Goal: Task Accomplishment & Management: Manage account settings

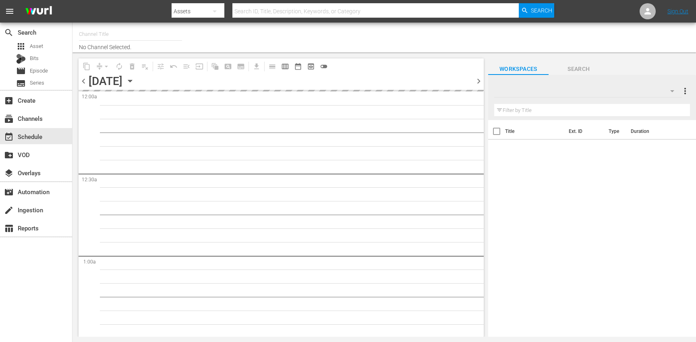
type input "Nosey (319)"
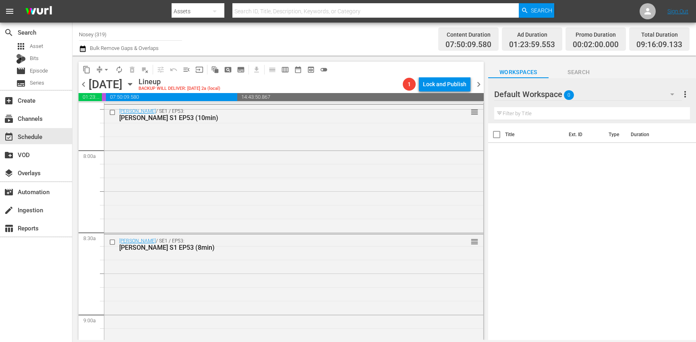
scroll to position [1219, 0]
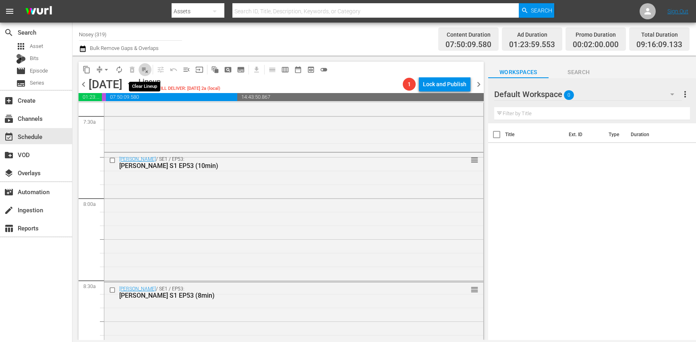
click at [145, 70] on span "playlist_remove_outlined" at bounding box center [145, 70] width 8 height 8
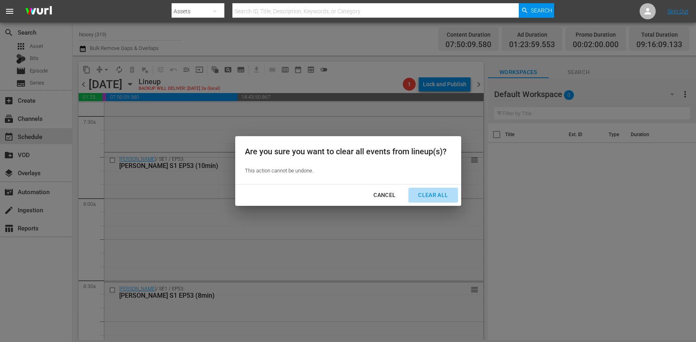
click at [434, 196] on div "Clear All" at bounding box center [433, 195] width 43 height 10
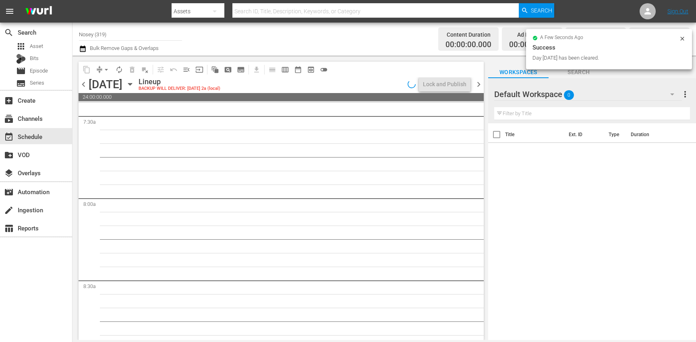
scroll to position [1302, 0]
click at [54, 48] on div "apps Asset" at bounding box center [36, 46] width 72 height 11
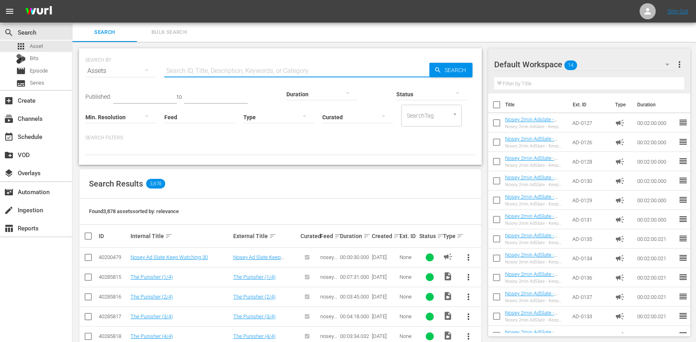
click at [199, 71] on input "text" at bounding box center [296, 70] width 265 height 19
paste input "LI-0101"
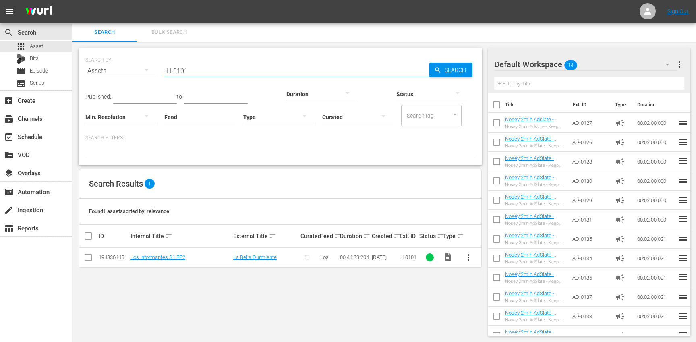
type input "LI-0101"
click at [494, 108] on input "checkbox" at bounding box center [496, 106] width 17 height 17
checkbox input "true"
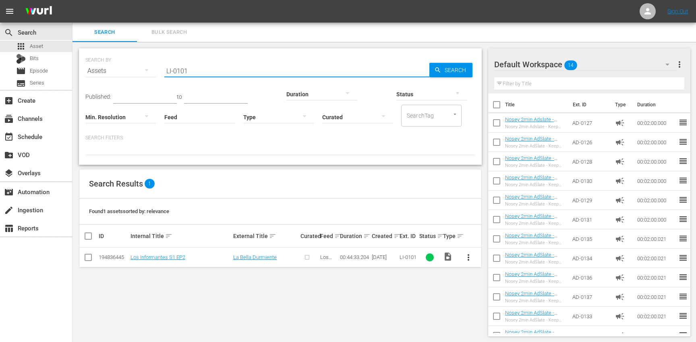
checkbox input "true"
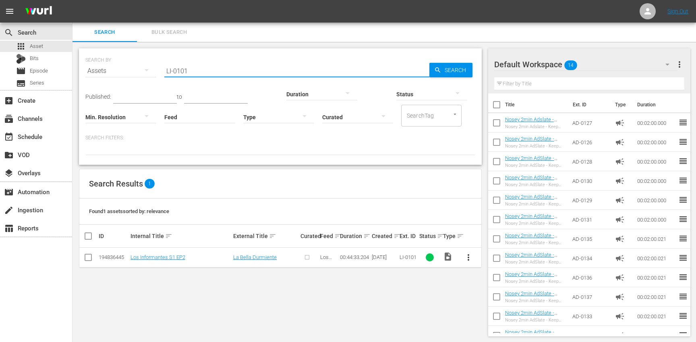
checkbox input "true"
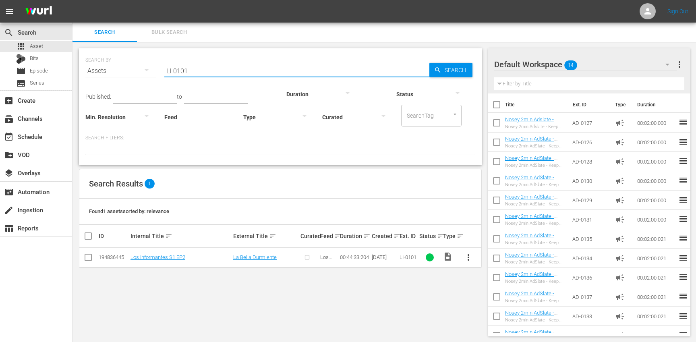
checkbox input "true"
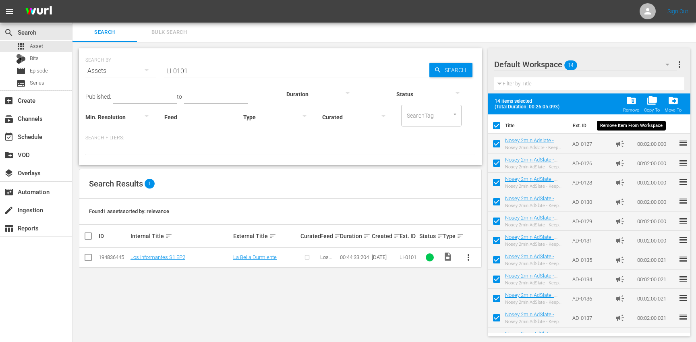
click at [632, 104] on span "folder_delete" at bounding box center [631, 100] width 11 height 11
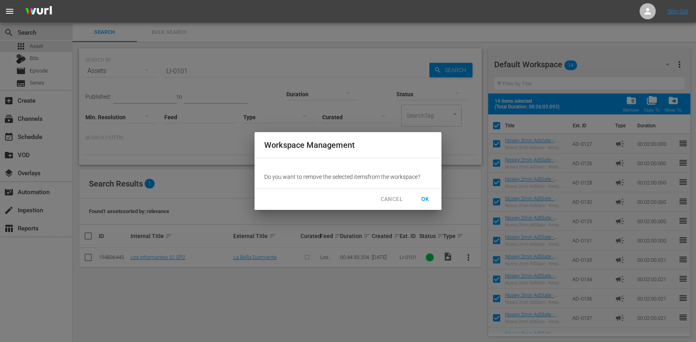
click at [425, 202] on span "OK" at bounding box center [425, 199] width 13 height 10
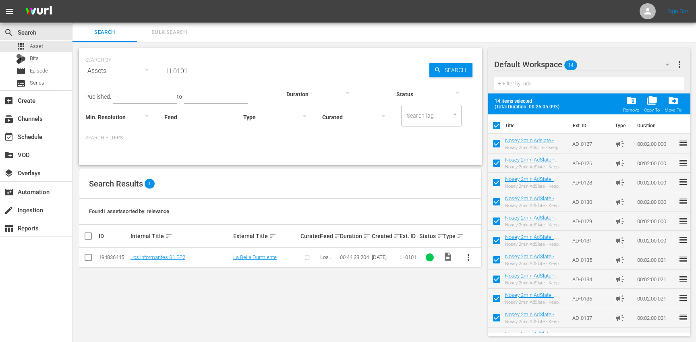
checkbox input "false"
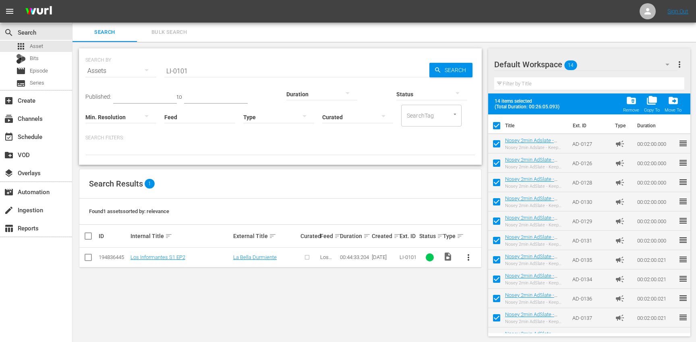
checkbox input "false"
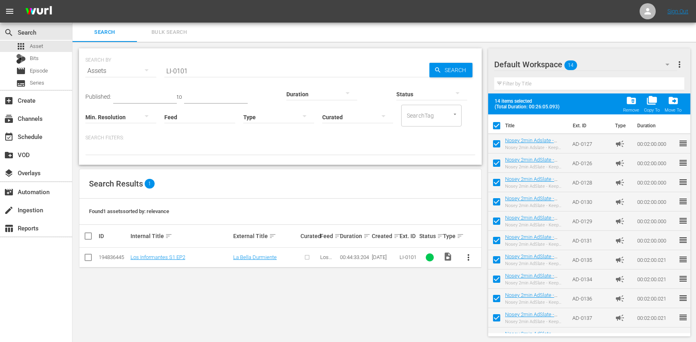
checkbox input "false"
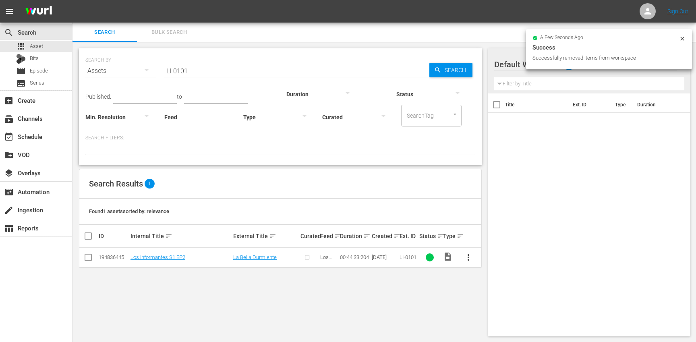
click at [202, 70] on input "LI-0101" at bounding box center [296, 70] width 265 height 19
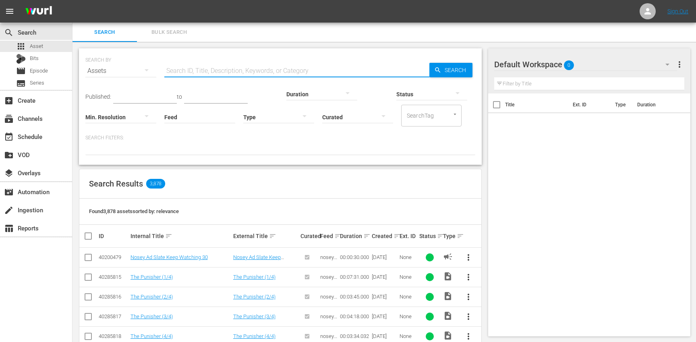
click at [280, 117] on div at bounding box center [278, 117] width 71 height 23
click at [280, 163] on div "Promo" at bounding box center [278, 167] width 71 height 13
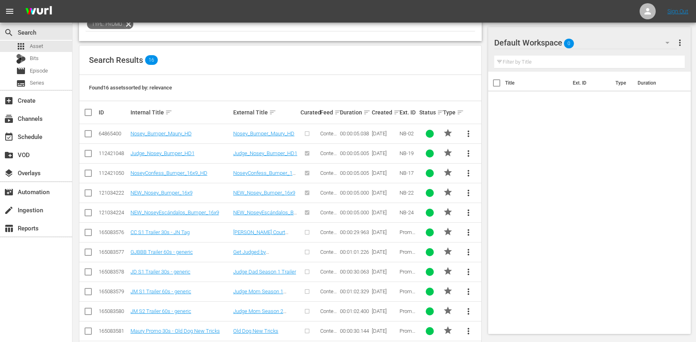
scroll to position [128, 0]
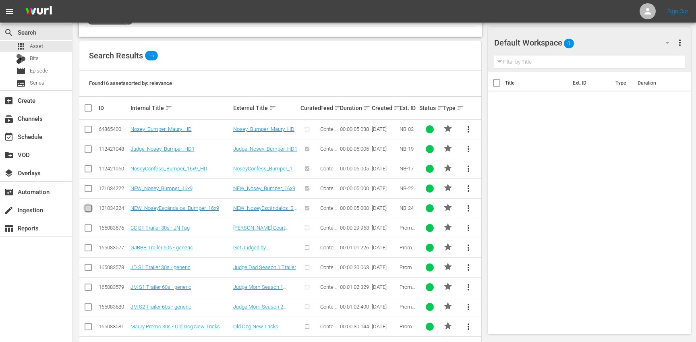
click at [88, 210] on input "checkbox" at bounding box center [88, 210] width 10 height 10
checkbox input "true"
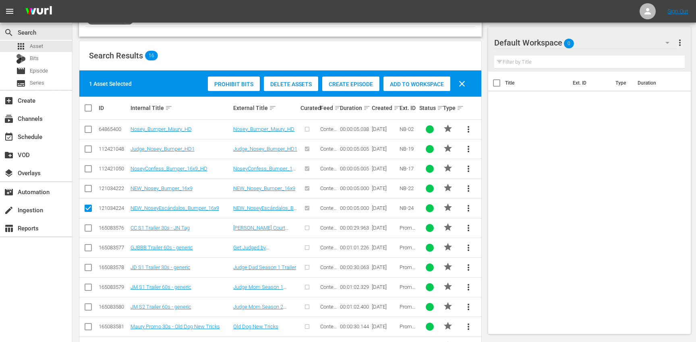
click at [413, 85] on span "Add to Workspace" at bounding box center [417, 84] width 67 height 6
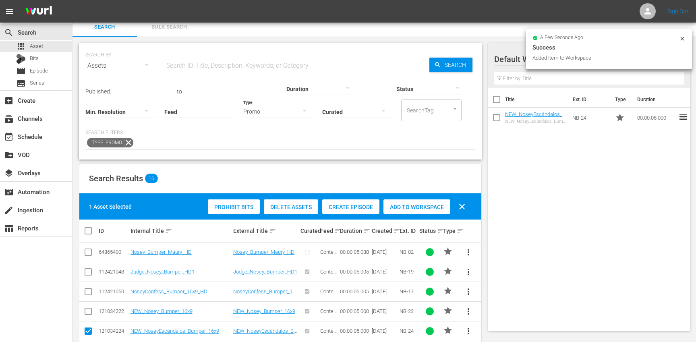
scroll to position [6, 0]
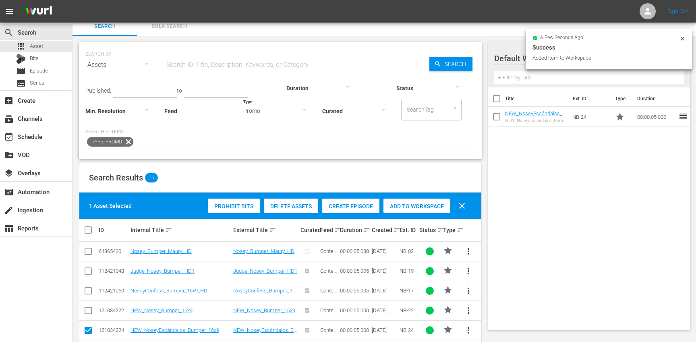
click at [275, 111] on div "Promo" at bounding box center [278, 111] width 71 height 23
click at [267, 121] on div "Ad" at bounding box center [278, 122] width 71 height 13
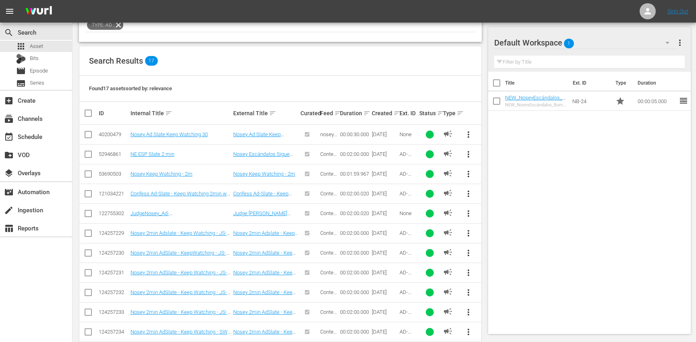
scroll to position [127, 0]
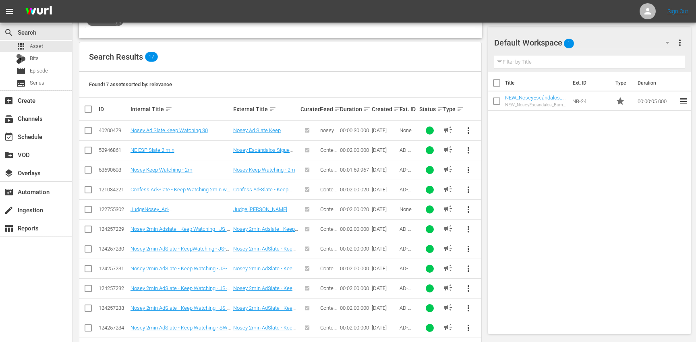
click at [88, 150] on input "checkbox" at bounding box center [88, 152] width 10 height 10
checkbox input "true"
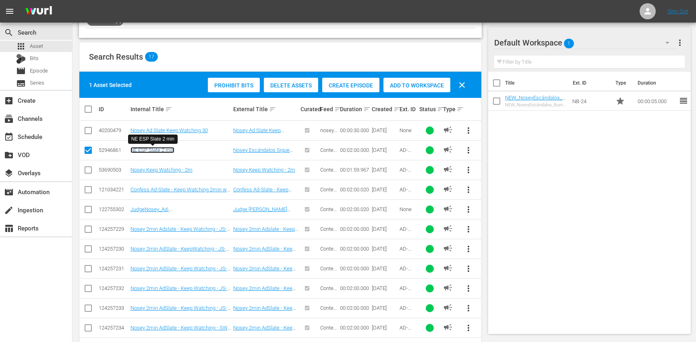
click at [151, 151] on link "NE ESP Slate 2 min" at bounding box center [153, 150] width 44 height 6
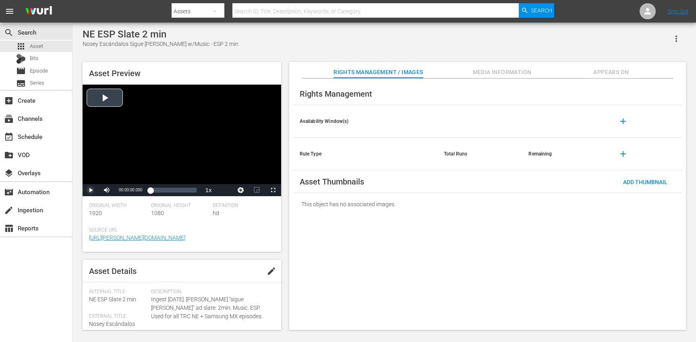
click at [91, 190] on span "Video Player" at bounding box center [91, 190] width 0 height 0
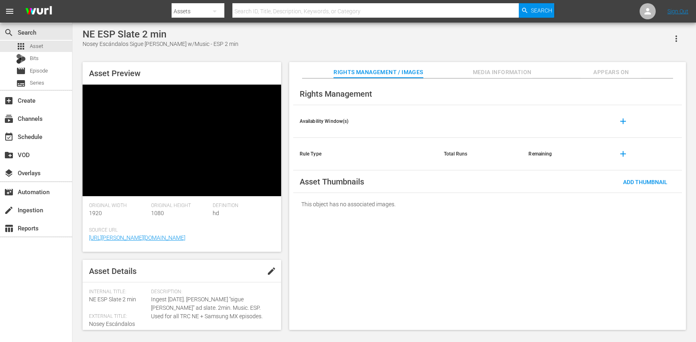
click at [91, 190] on span "Video Player" at bounding box center [91, 190] width 0 height 0
click at [676, 38] on icon "button" at bounding box center [677, 38] width 2 height 6
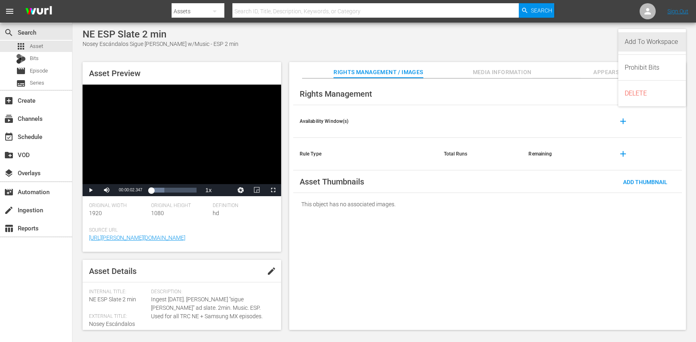
click at [664, 44] on div "Add To Workspace" at bounding box center [652, 41] width 55 height 19
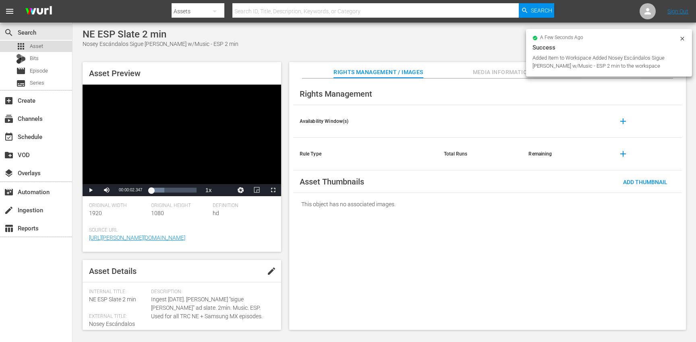
click at [49, 45] on div "apps Asset" at bounding box center [36, 46] width 72 height 11
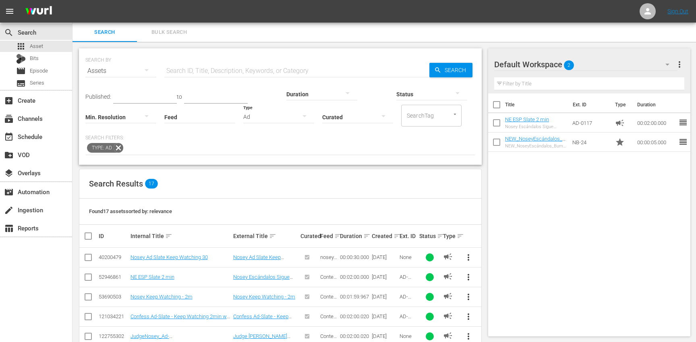
click at [119, 144] on icon at bounding box center [118, 148] width 10 height 10
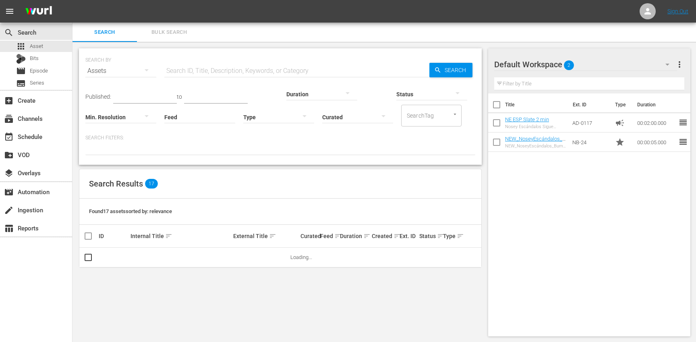
click at [199, 67] on input "text" at bounding box center [296, 70] width 265 height 19
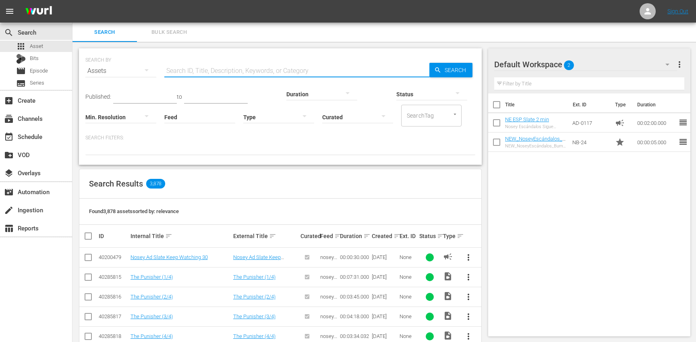
paste input "LI-0101"
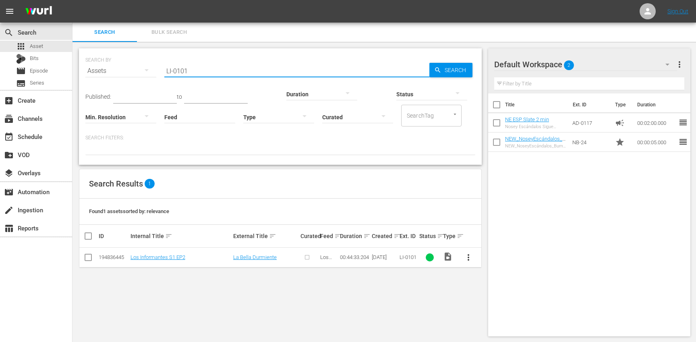
type input "LI-0101"
click at [471, 260] on span "more_vert" at bounding box center [469, 258] width 10 height 10
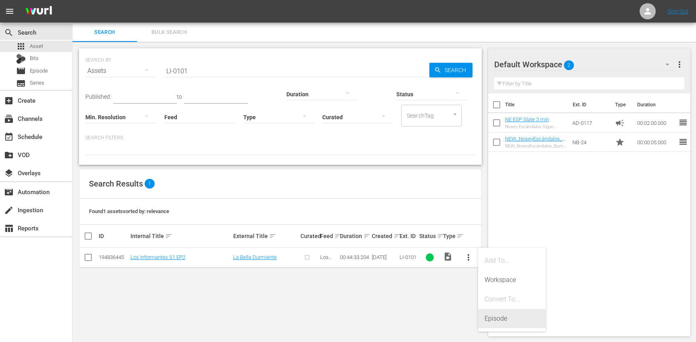
click at [511, 318] on div "Episode" at bounding box center [512, 318] width 55 height 19
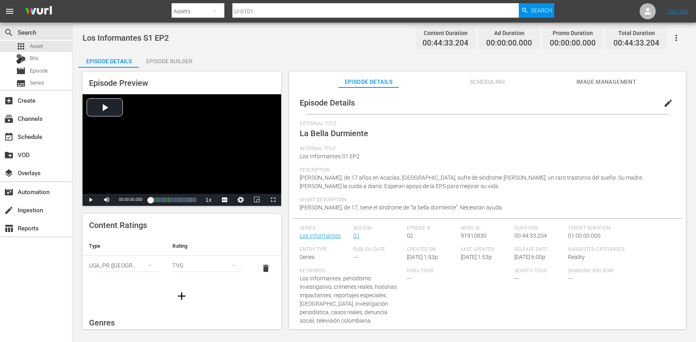
click at [663, 103] on span "edit" at bounding box center [668, 103] width 10 height 10
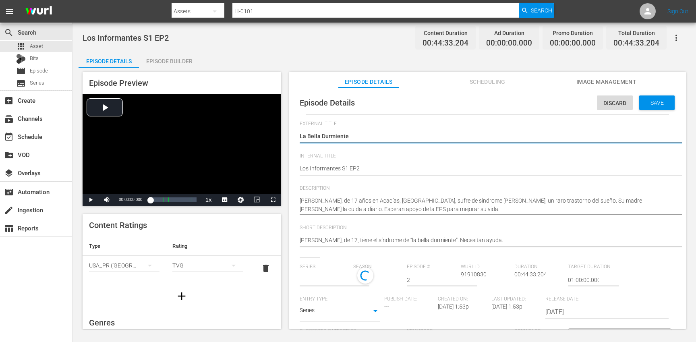
type input "Los Informantes"
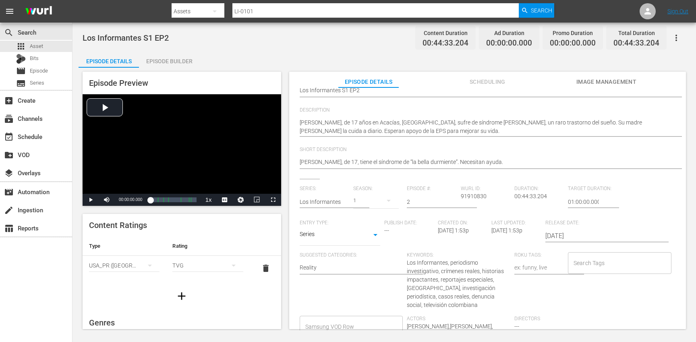
scroll to position [84, 0]
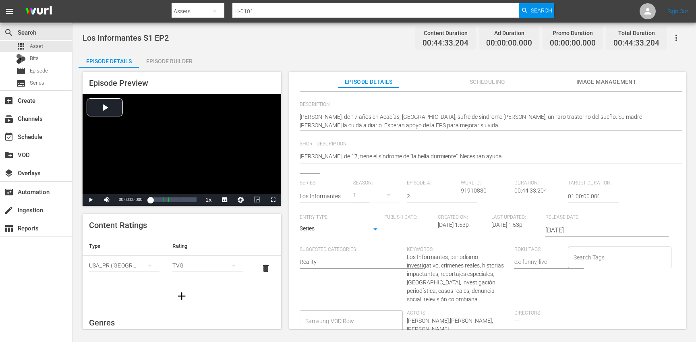
click at [586, 264] on div "Search Tags" at bounding box center [620, 258] width 104 height 22
type input "los informantes"
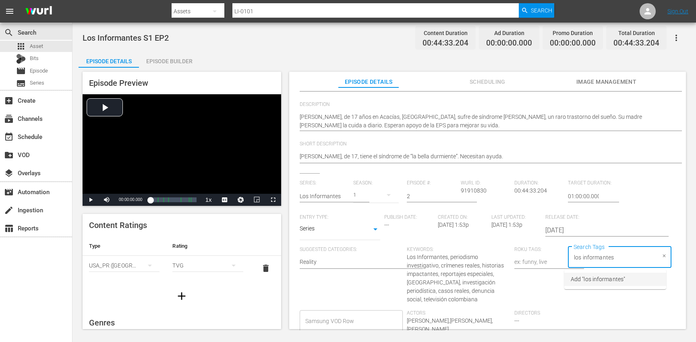
click at [603, 281] on span "Add "los informantes"" at bounding box center [598, 279] width 54 height 8
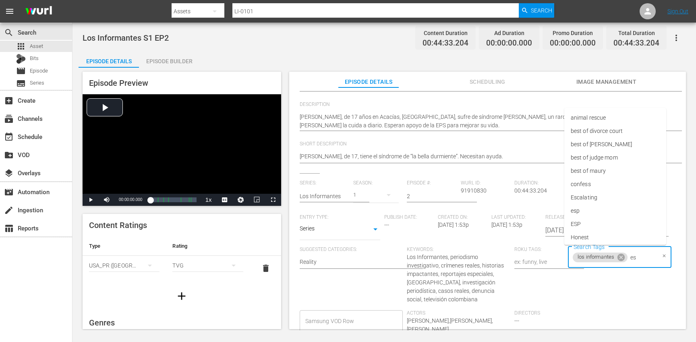
type input "esp"
click at [577, 295] on span "ESP" at bounding box center [576, 292] width 10 height 8
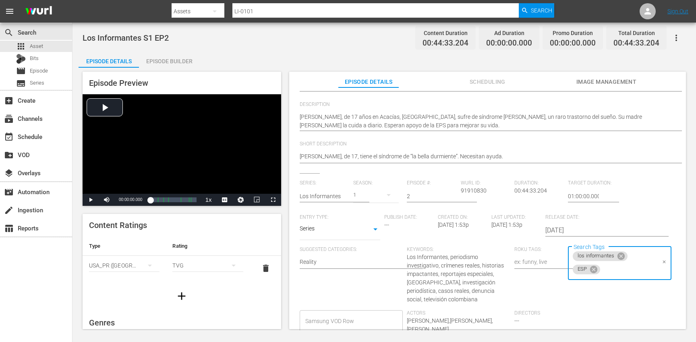
scroll to position [0, 0]
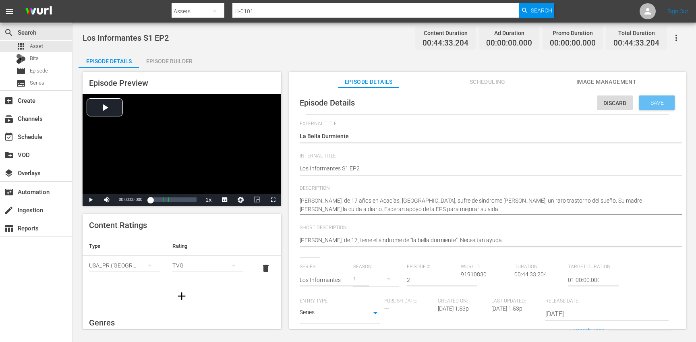
click at [653, 101] on span "Save" at bounding box center [657, 103] width 26 height 6
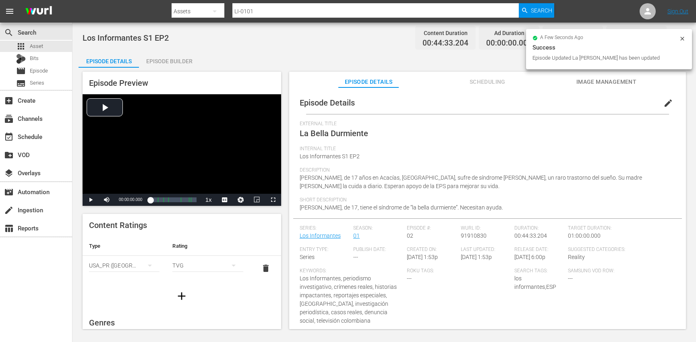
click at [172, 298] on button "button" at bounding box center [181, 296] width 23 height 23
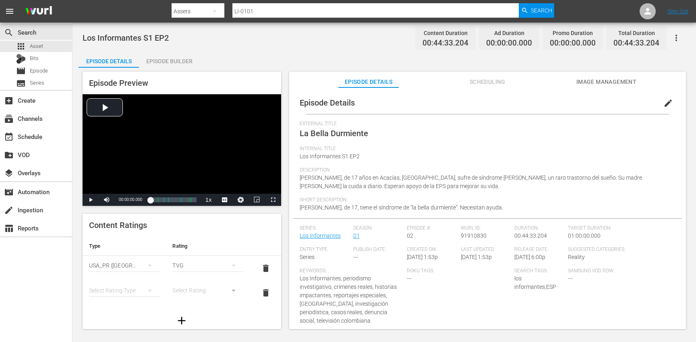
click at [113, 292] on div "simple table" at bounding box center [124, 290] width 70 height 23
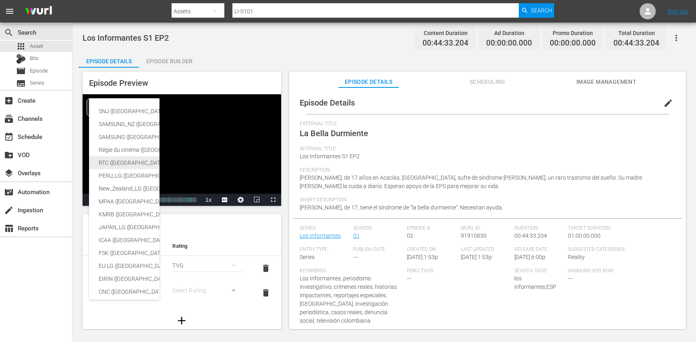
click at [139, 162] on div "RTC (Mexico)" at bounding box center [198, 162] width 198 height 13
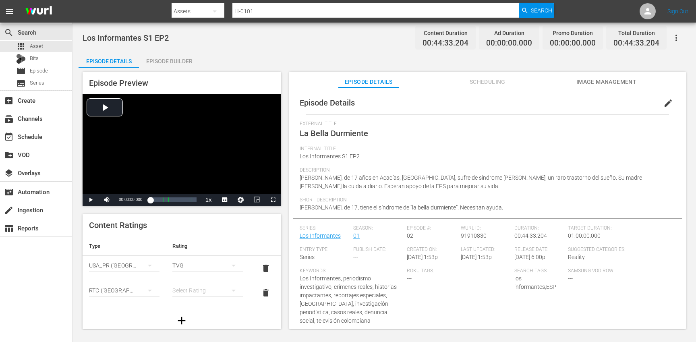
click at [199, 291] on div "simple table" at bounding box center [207, 290] width 70 height 23
click at [142, 290] on div "AA A B B15 C D" at bounding box center [348, 171] width 696 height 342
click at [131, 290] on div "RTC (Mexico)" at bounding box center [124, 290] width 70 height 23
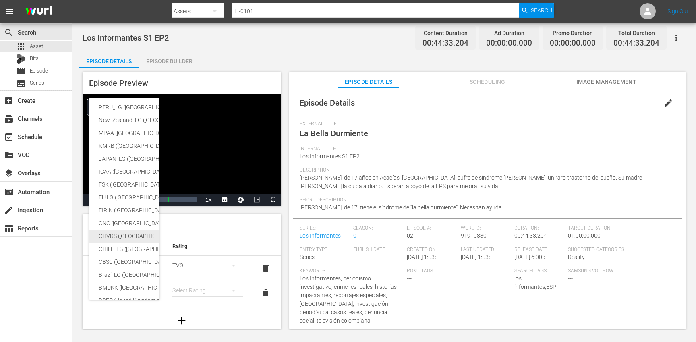
scroll to position [68, 0]
click at [267, 292] on div "SNJ (Brazil) SAMSUNG_NZ (New Zealand) SAMSUNG (Korea (the Republic of)) Régie d…" at bounding box center [348, 171] width 696 height 342
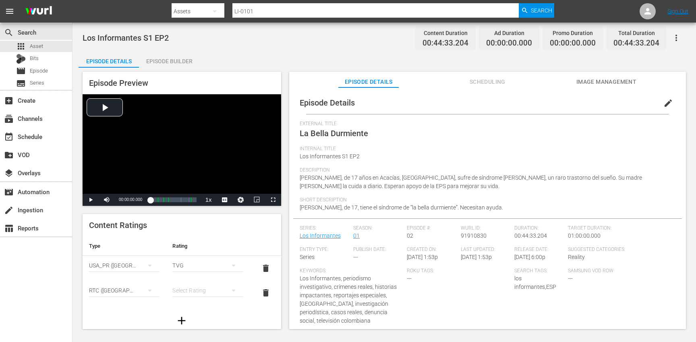
scroll to position [58, 0]
click at [268, 292] on span "delete" at bounding box center [266, 293] width 10 height 10
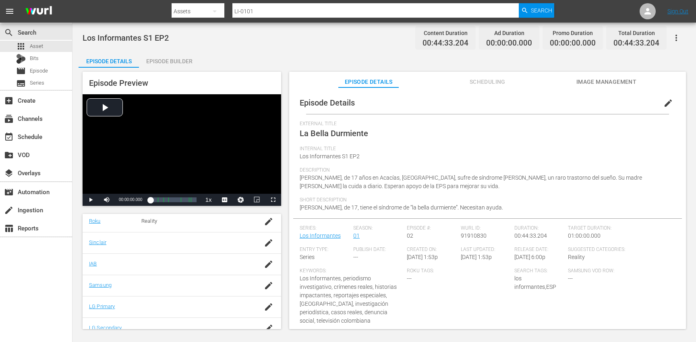
scroll to position [166, 0]
click at [273, 280] on icon "button" at bounding box center [269, 283] width 10 height 10
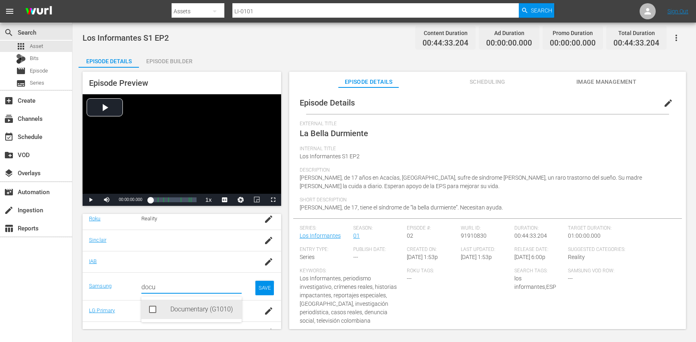
click at [194, 311] on div "Documentary (G1010)" at bounding box center [202, 309] width 65 height 19
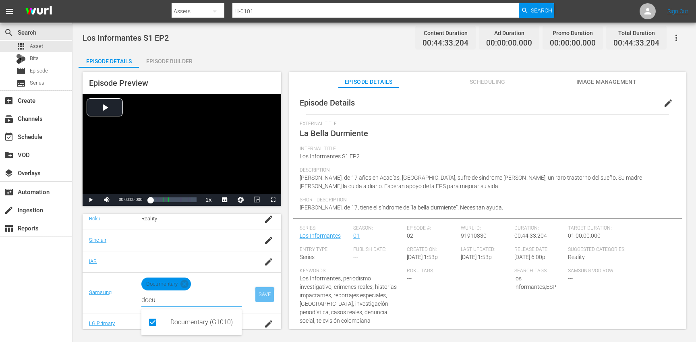
type input "docu"
click at [263, 294] on div "SAVE" at bounding box center [264, 294] width 19 height 15
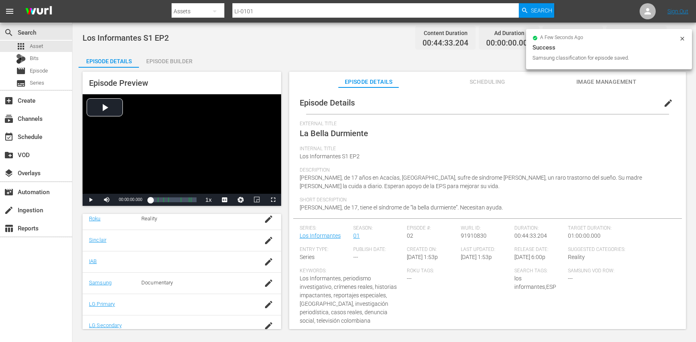
scroll to position [0, 0]
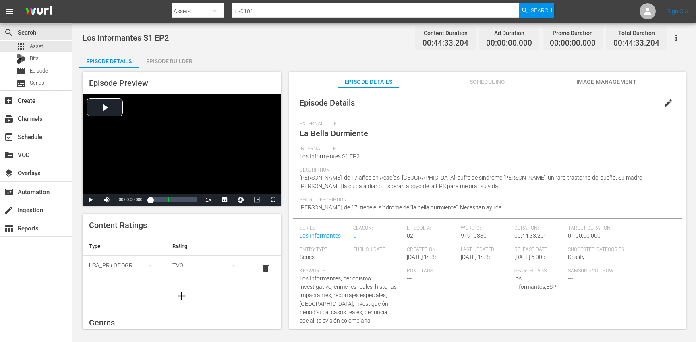
click at [161, 60] on div "Episode Builder" at bounding box center [169, 61] width 60 height 19
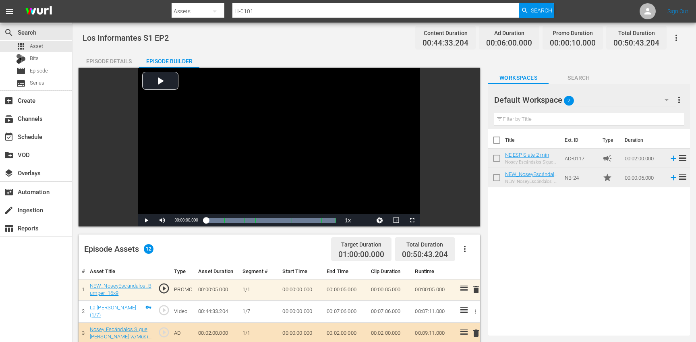
click at [110, 60] on div "Episode Details" at bounding box center [109, 61] width 60 height 19
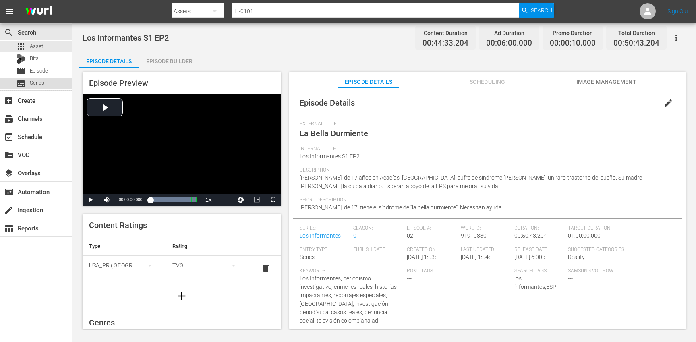
click at [50, 86] on div "subtitles Series" at bounding box center [36, 83] width 72 height 11
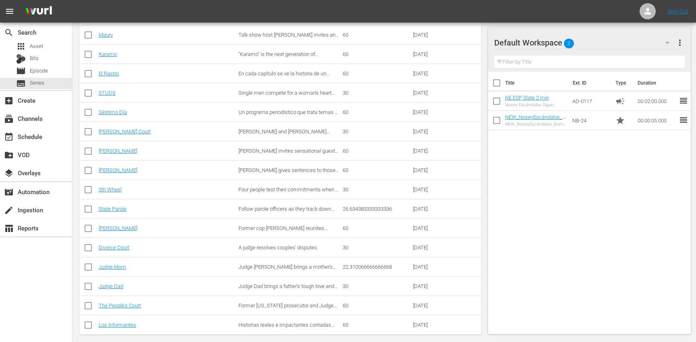
scroll to position [420, 0]
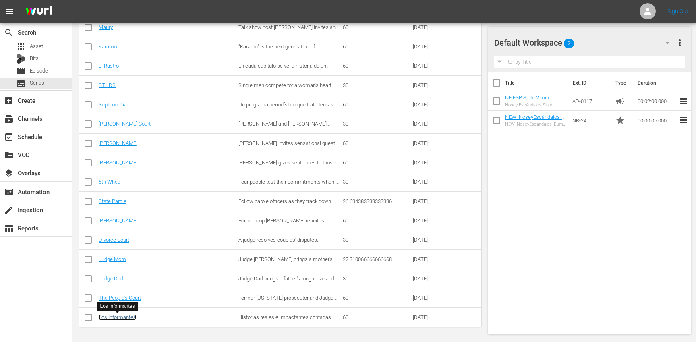
click at [130, 318] on link "Los Informantes" at bounding box center [117, 317] width 37 height 6
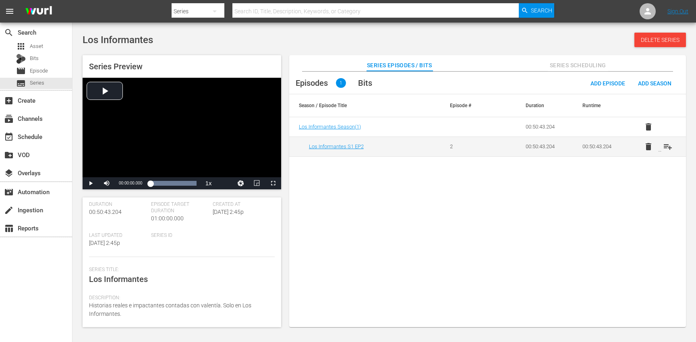
scroll to position [124, 0]
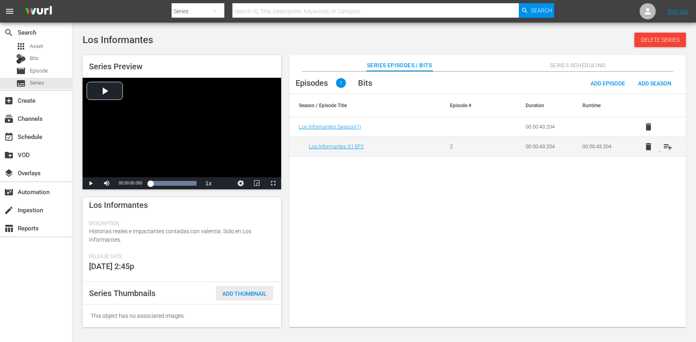
click at [236, 291] on span "Add Thumbnail" at bounding box center [244, 293] width 57 height 6
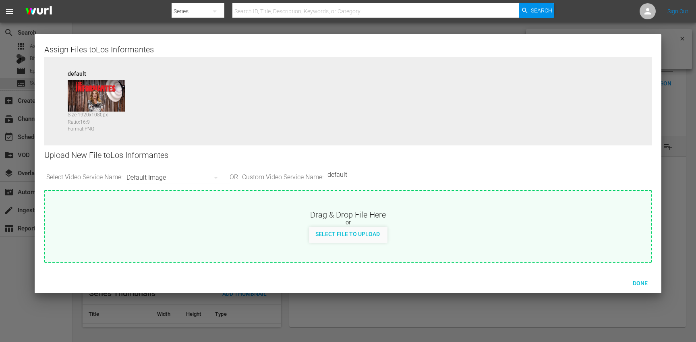
click at [220, 179] on icon "button" at bounding box center [216, 178] width 10 height 10
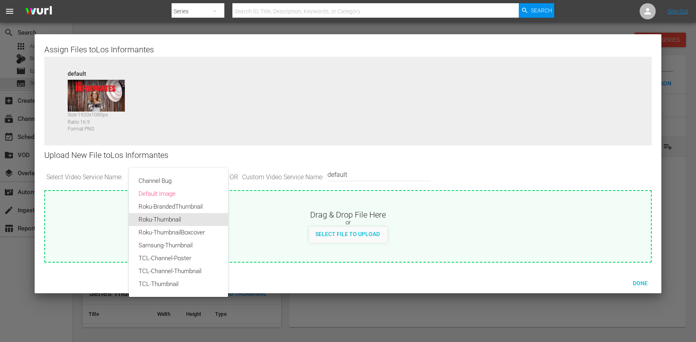
click at [194, 221] on div "Roku-Thumbnail" at bounding box center [179, 219] width 80 height 13
type input "Roku-Thumbnail"
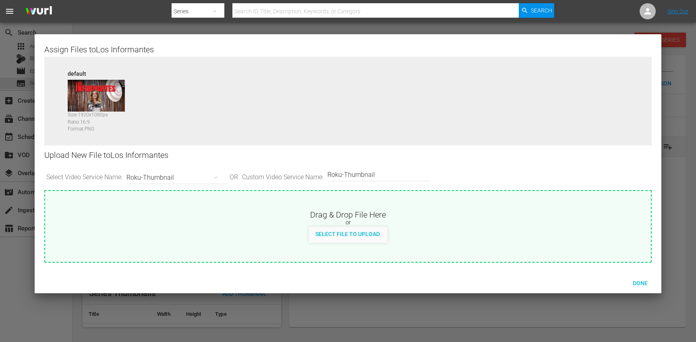
click at [317, 238] on div "Select File to Upload" at bounding box center [347, 234] width 77 height 15
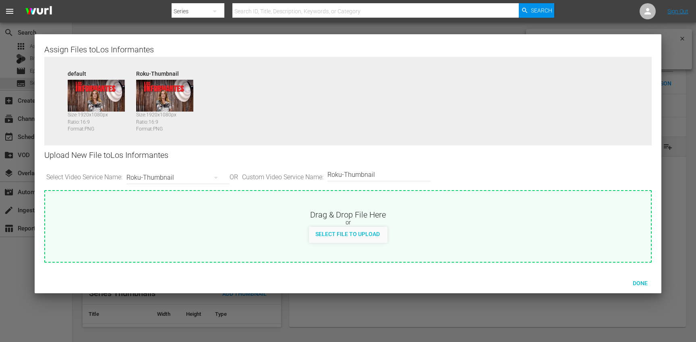
click at [205, 178] on div "Roku-Thumbnail" at bounding box center [175, 177] width 99 height 23
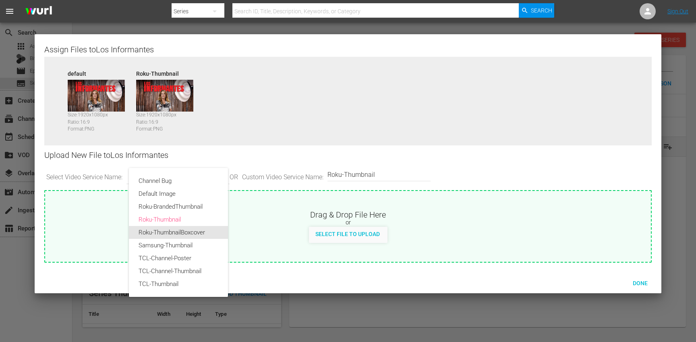
click at [205, 232] on div "Roku-ThumbnailBoxcover" at bounding box center [179, 232] width 80 height 13
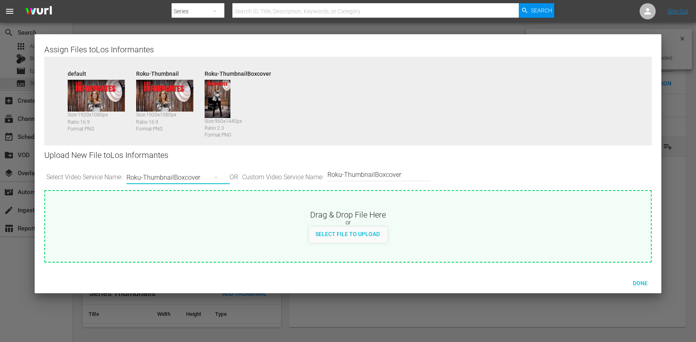
click at [213, 176] on button "button" at bounding box center [215, 177] width 19 height 19
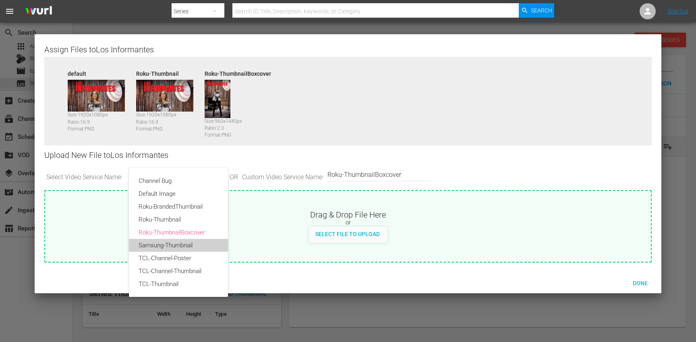
click at [199, 246] on div "Samsung-Thumbnail" at bounding box center [179, 245] width 80 height 13
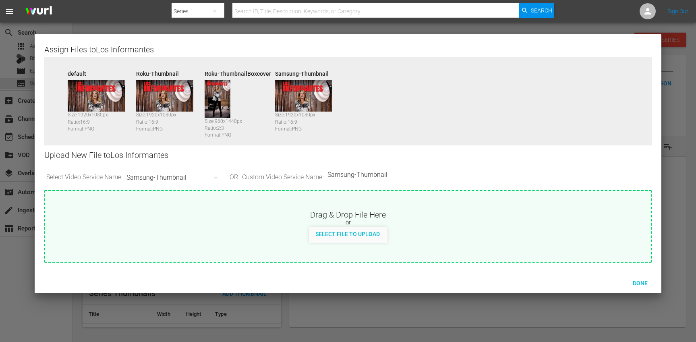
click at [197, 176] on div "Samsung-Thumbnail" at bounding box center [175, 177] width 99 height 23
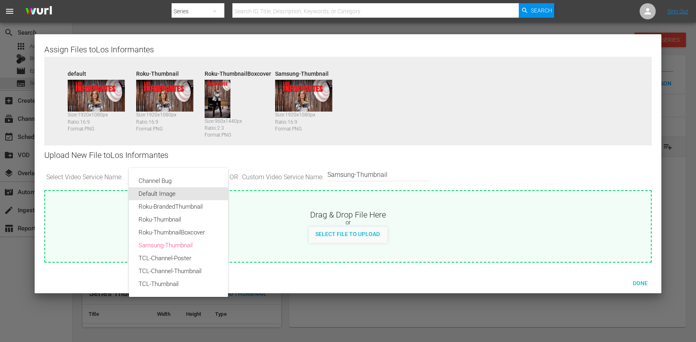
click at [190, 194] on div "Default Image" at bounding box center [179, 193] width 80 height 13
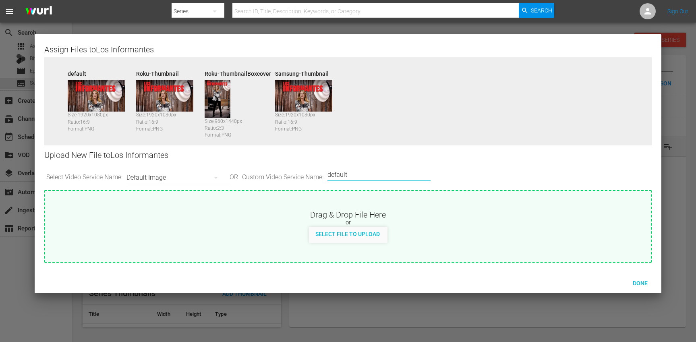
click at [372, 176] on input "default" at bounding box center [377, 174] width 99 height 19
type input "Banner"
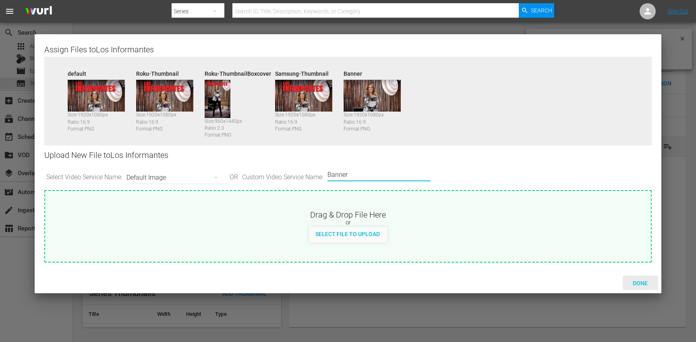
click at [636, 285] on span "Done" at bounding box center [640, 283] width 28 height 6
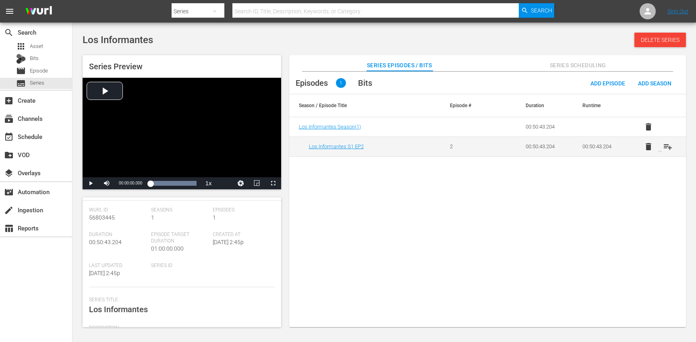
scroll to position [0, 0]
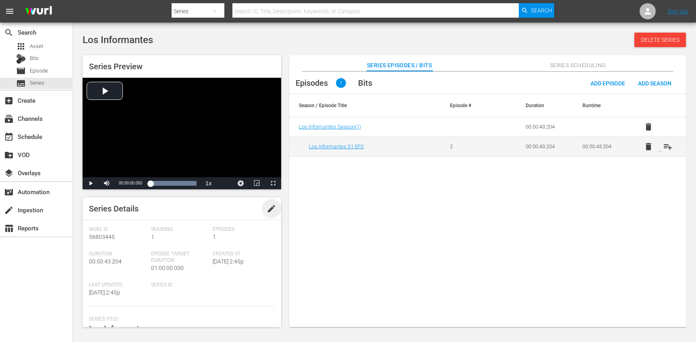
click at [270, 206] on span "edit" at bounding box center [272, 209] width 10 height 10
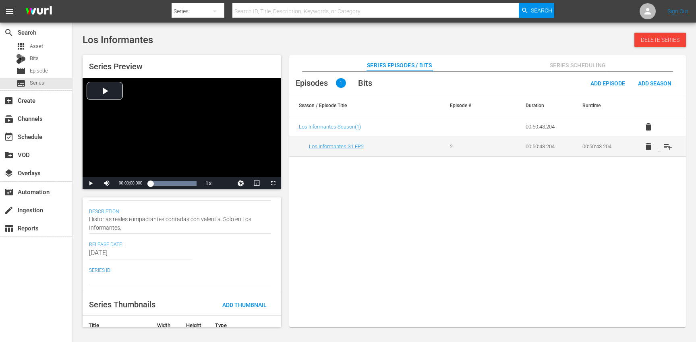
scroll to position [144, 0]
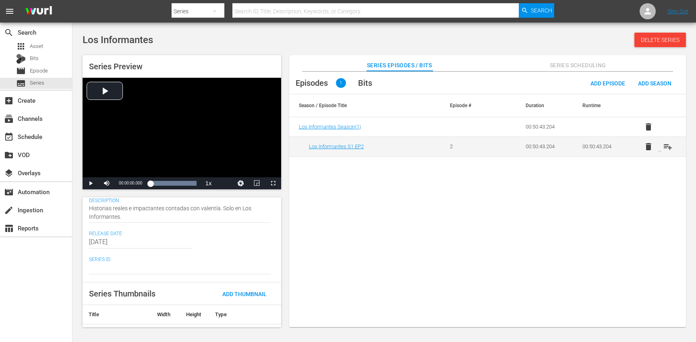
click at [121, 264] on textarea at bounding box center [180, 268] width 182 height 10
type textarea "L"
type textarea "LI"
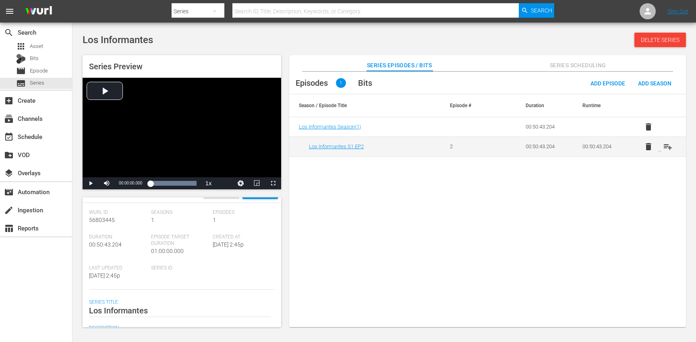
scroll to position [8, 0]
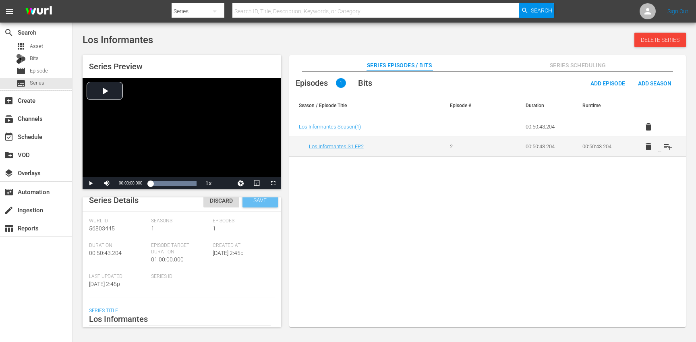
type textarea "LI"
click at [259, 206] on div "Save" at bounding box center [260, 200] width 35 height 15
click at [52, 83] on div "subtitles Series" at bounding box center [36, 83] width 72 height 11
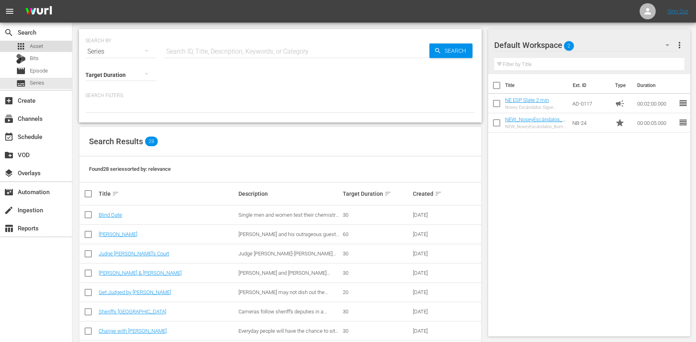
click at [46, 47] on div "apps Asset" at bounding box center [36, 46] width 72 height 11
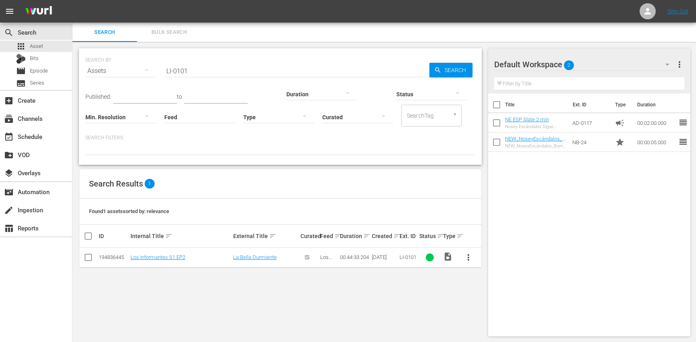
click at [212, 68] on input "LI-0101" at bounding box center [296, 70] width 265 height 19
paste input "2"
type input "LI-0102"
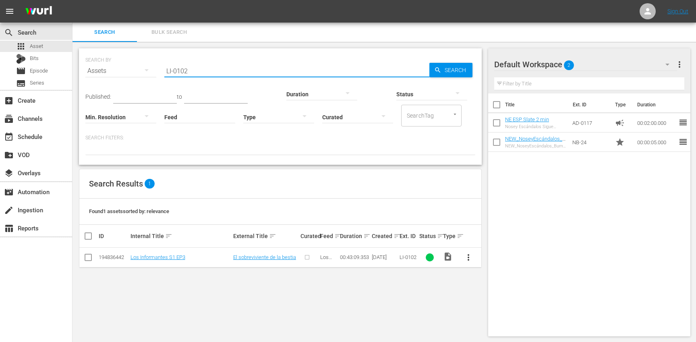
click at [473, 256] on span "more_vert" at bounding box center [469, 258] width 10 height 10
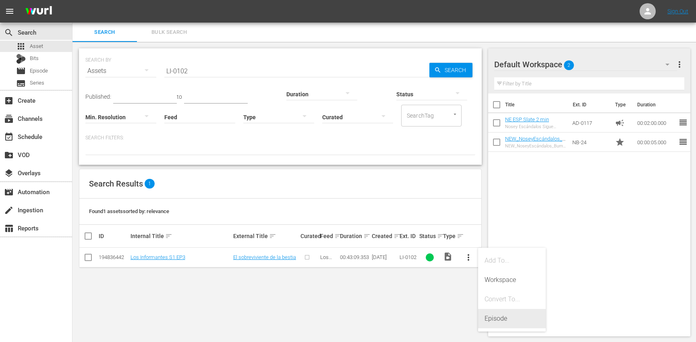
click at [508, 321] on div "Episode" at bounding box center [512, 318] width 55 height 19
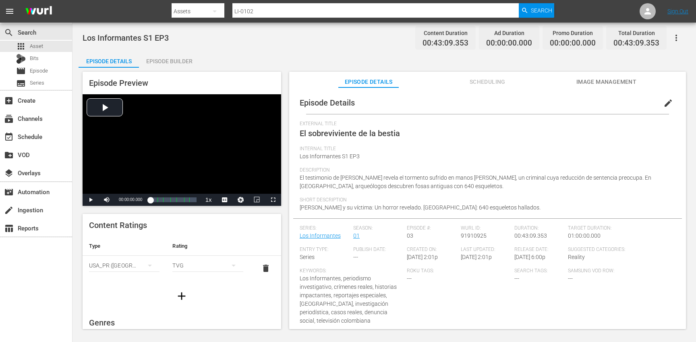
click at [666, 108] on span "edit" at bounding box center [668, 103] width 10 height 10
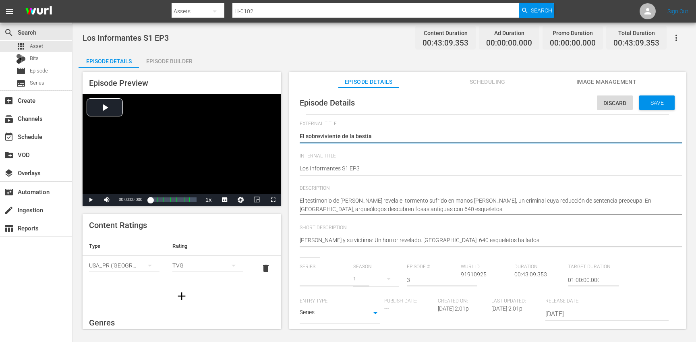
click at [313, 280] on input "text" at bounding box center [325, 279] width 50 height 19
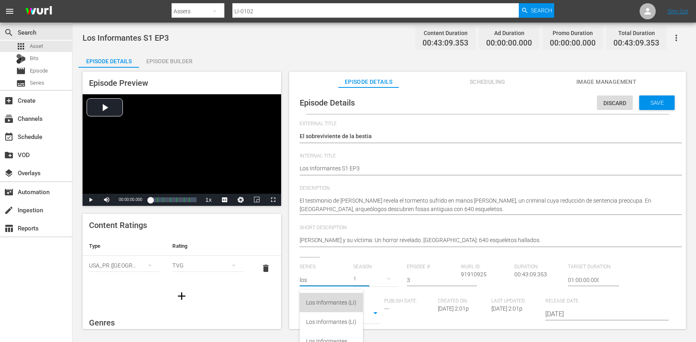
click at [328, 301] on div "Los Informantes (LI)" at bounding box center [331, 302] width 50 height 19
type input "Los Informantes (LI)"
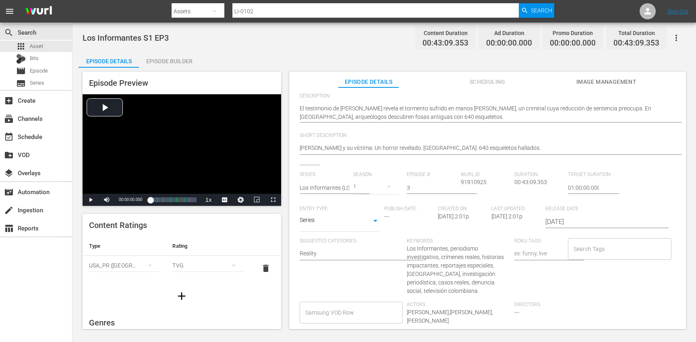
scroll to position [93, 0]
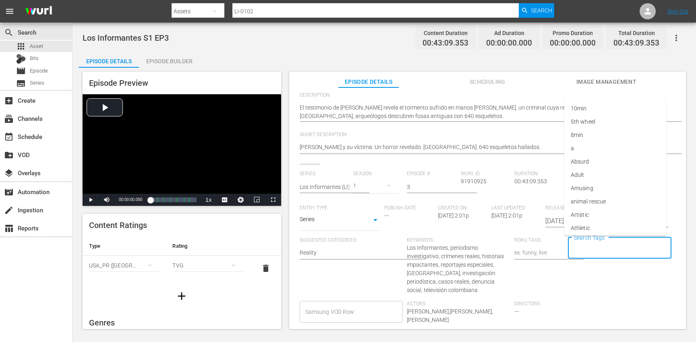
click at [592, 245] on input "Search Tags" at bounding box center [614, 248] width 84 height 15
type input "los"
click at [600, 289] on li "los informantes" at bounding box center [615, 283] width 102 height 13
type input "esp"
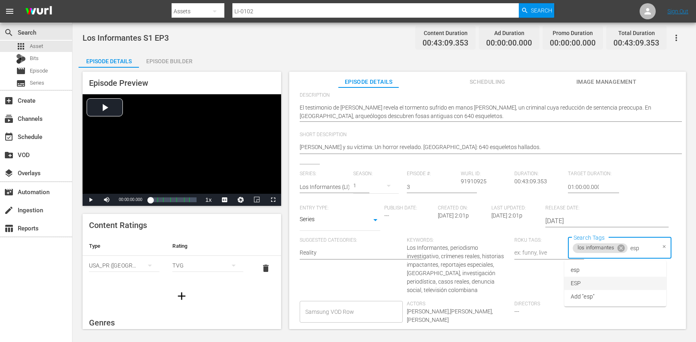
click at [595, 287] on li "ESP" at bounding box center [615, 283] width 102 height 13
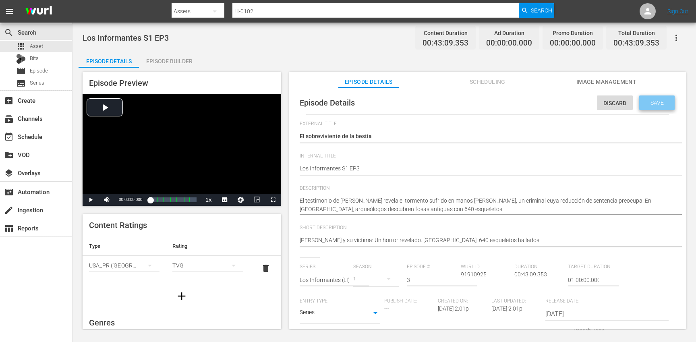
click at [658, 106] on div "Save" at bounding box center [656, 102] width 35 height 15
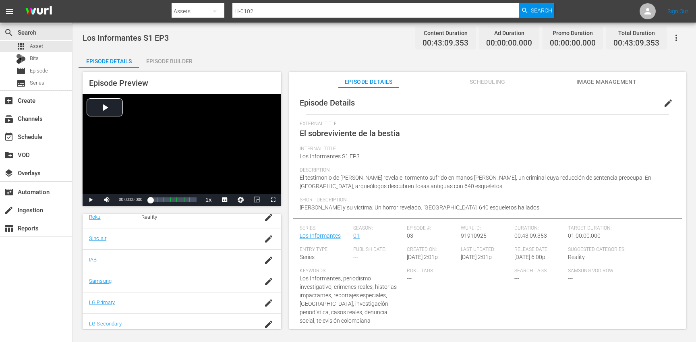
scroll to position [168, 0]
click at [265, 281] on icon "button" at bounding box center [269, 281] width 10 height 10
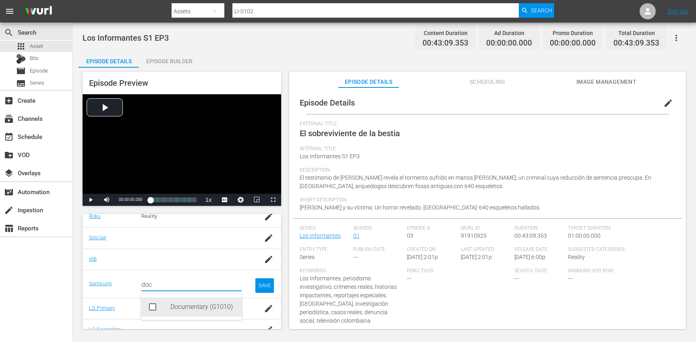
click at [208, 310] on div "Documentary (G1010)" at bounding box center [202, 306] width 65 height 19
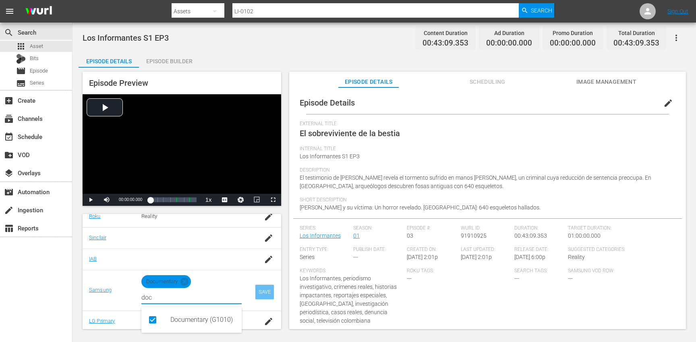
type input "doc"
click at [261, 294] on div "SAVE" at bounding box center [264, 292] width 19 height 15
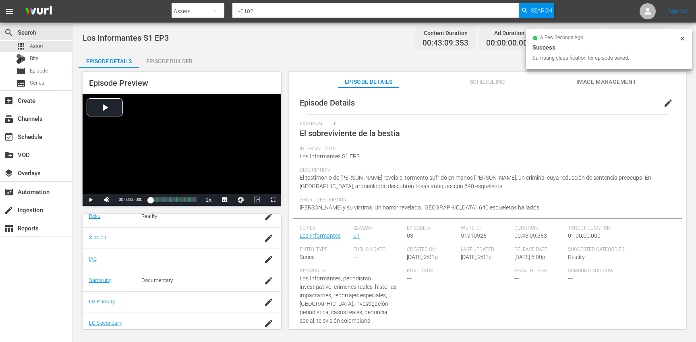
click at [166, 59] on div "Episode Builder" at bounding box center [169, 61] width 60 height 19
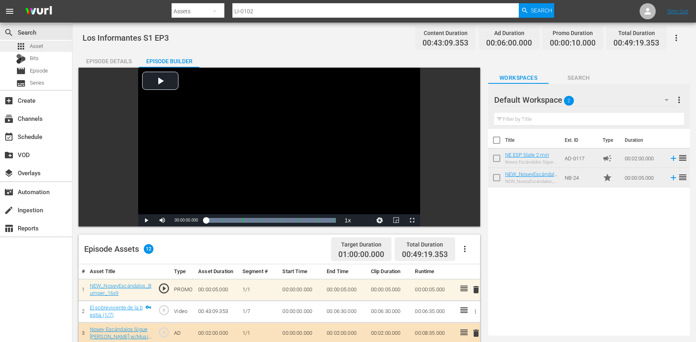
click at [51, 47] on div "apps Asset" at bounding box center [36, 46] width 72 height 11
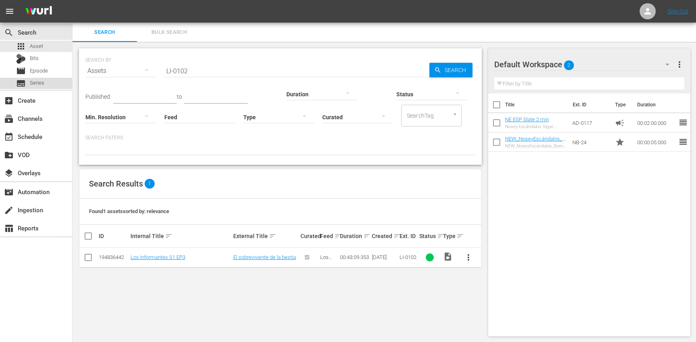
click at [56, 84] on div "subtitles Series" at bounding box center [36, 83] width 72 height 11
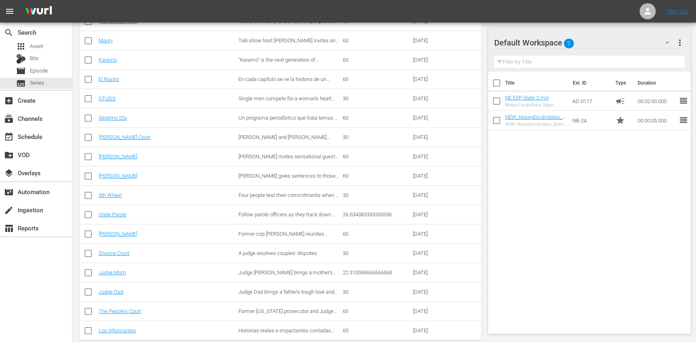
scroll to position [439, 0]
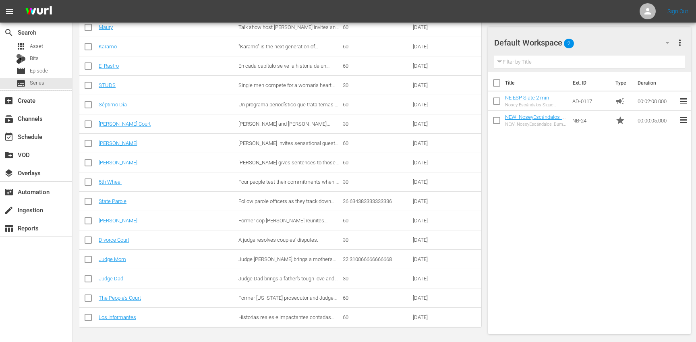
click at [128, 321] on td "Los Informantes" at bounding box center [167, 317] width 140 height 19
click at [124, 318] on link "Los Informantes" at bounding box center [117, 317] width 37 height 6
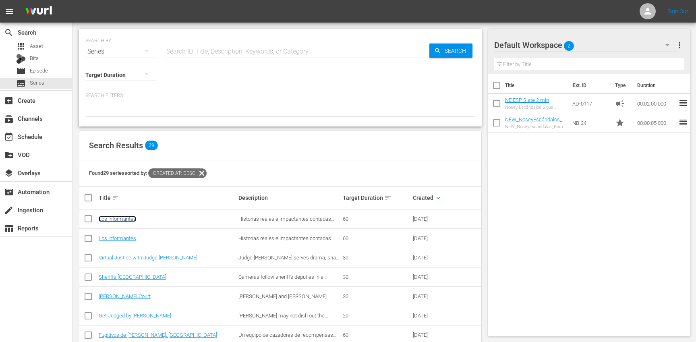
click at [126, 218] on link "Los Informantes" at bounding box center [117, 219] width 37 height 6
click at [124, 236] on link "Los Informantes" at bounding box center [117, 238] width 37 height 6
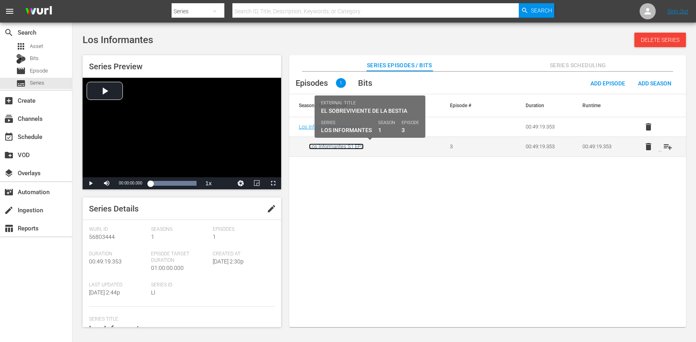
click at [336, 147] on link "Los Informantes S1 EP3" at bounding box center [336, 146] width 55 height 6
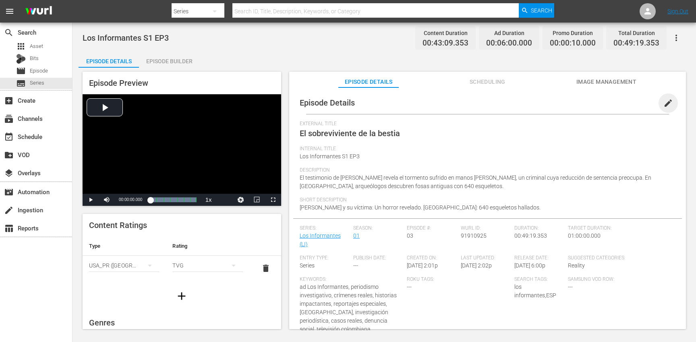
click at [663, 105] on span "edit" at bounding box center [668, 103] width 10 height 10
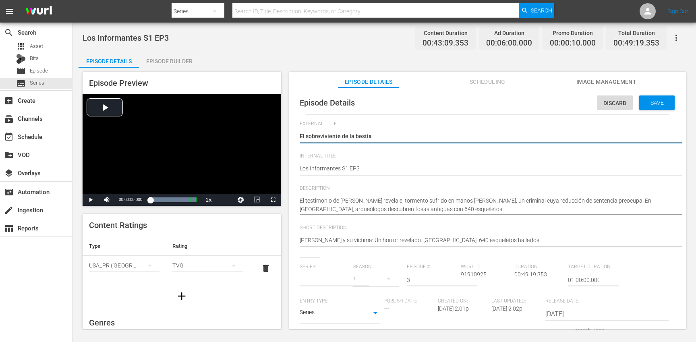
click at [334, 280] on input "text" at bounding box center [325, 279] width 50 height 19
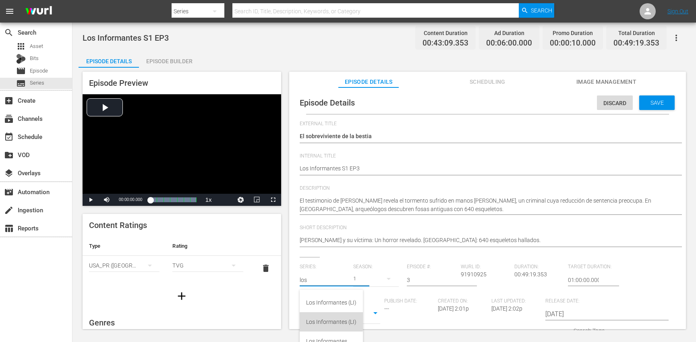
click at [327, 320] on div "Los Informantes (LI)" at bounding box center [331, 321] width 50 height 19
type input "Los Informantes (LI)"
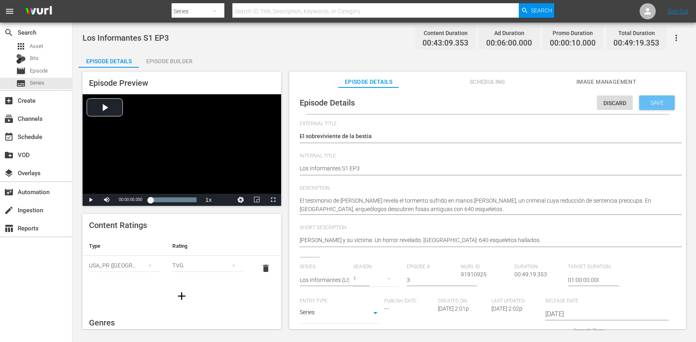
click at [651, 106] on div "Save" at bounding box center [656, 102] width 35 height 15
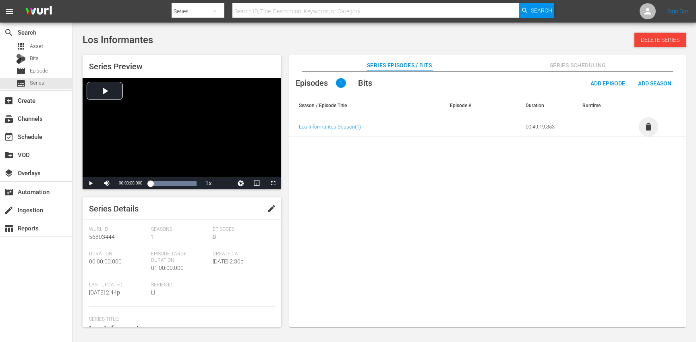
click at [651, 127] on span "delete" at bounding box center [649, 127] width 10 height 10
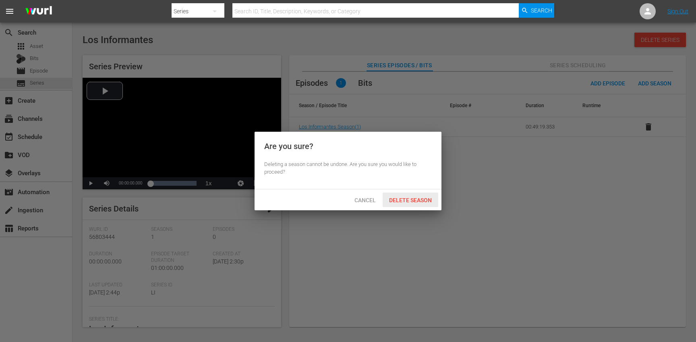
click at [410, 198] on span "Delete Season" at bounding box center [411, 200] width 56 height 6
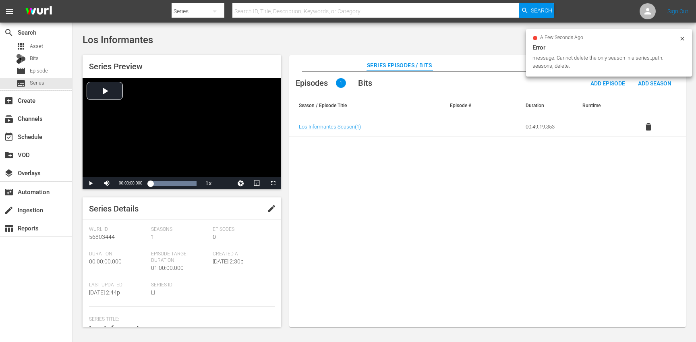
click at [680, 43] on div at bounding box center [682, 39] width 6 height 8
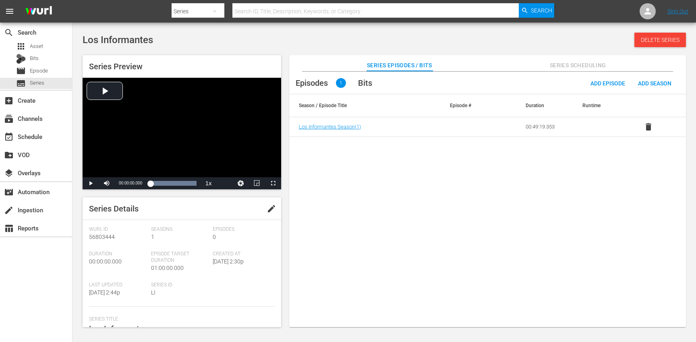
click at [666, 38] on span "Delete Series" at bounding box center [660, 40] width 52 height 6
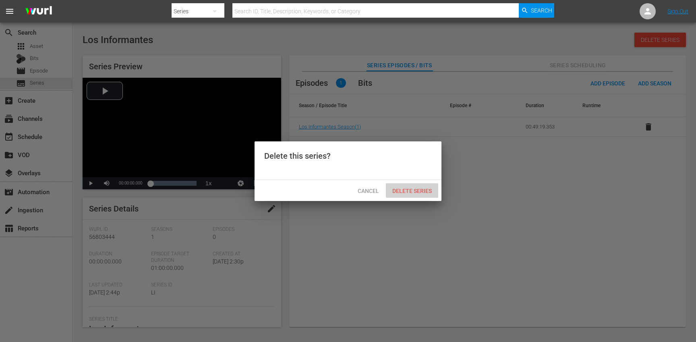
click at [410, 187] on div "Delete Series" at bounding box center [412, 190] width 52 height 15
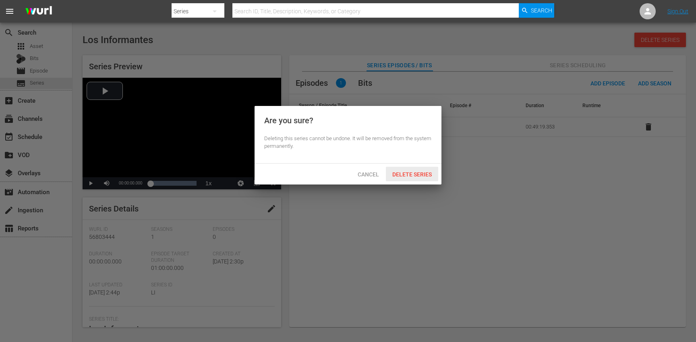
click at [414, 177] on span "Delete Series" at bounding box center [412, 174] width 52 height 6
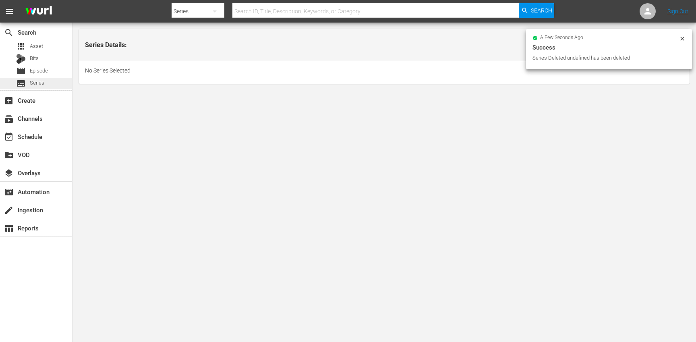
click at [51, 81] on div "subtitles Series" at bounding box center [36, 83] width 72 height 11
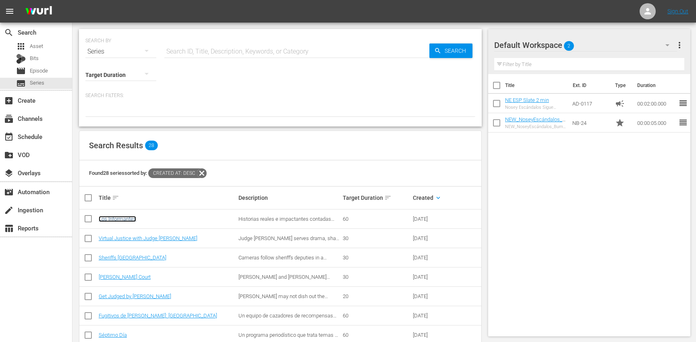
click at [120, 221] on link "Los Informantes" at bounding box center [117, 219] width 37 height 6
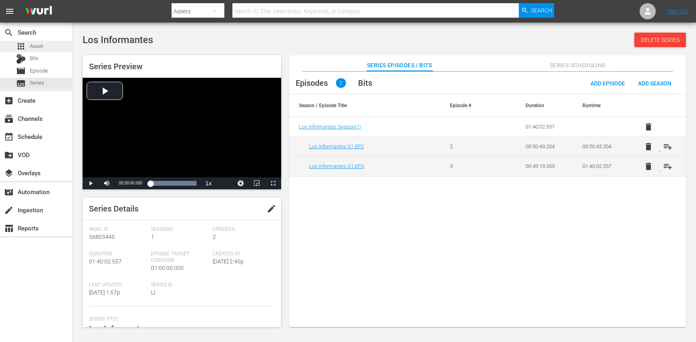
click at [50, 46] on div "apps Asset" at bounding box center [36, 46] width 72 height 11
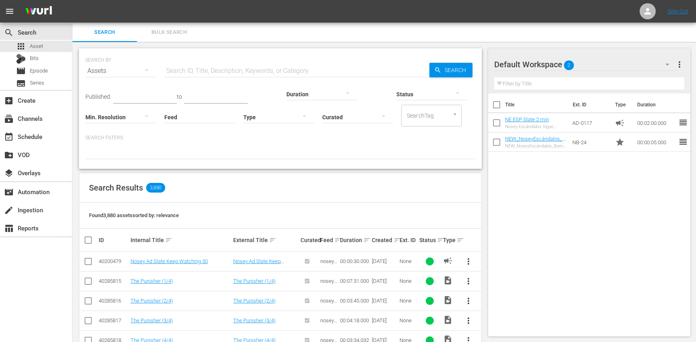
click at [230, 73] on input "text" at bounding box center [296, 70] width 265 height 19
paste input "LI-0103"
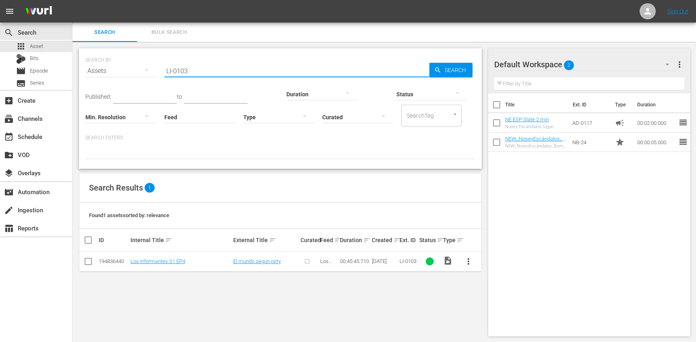
type input "LI-0103"
click at [471, 264] on span "more_vert" at bounding box center [469, 262] width 10 height 10
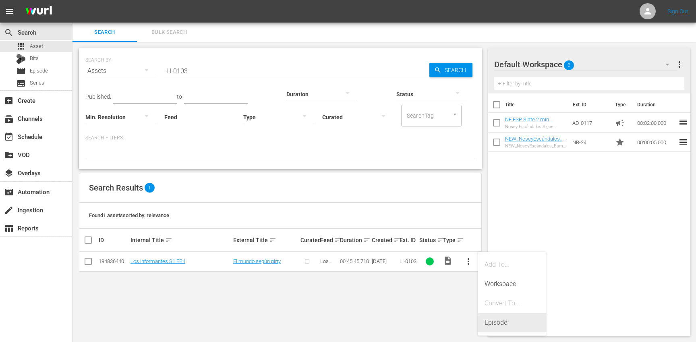
click at [521, 319] on div "Episode" at bounding box center [512, 322] width 55 height 19
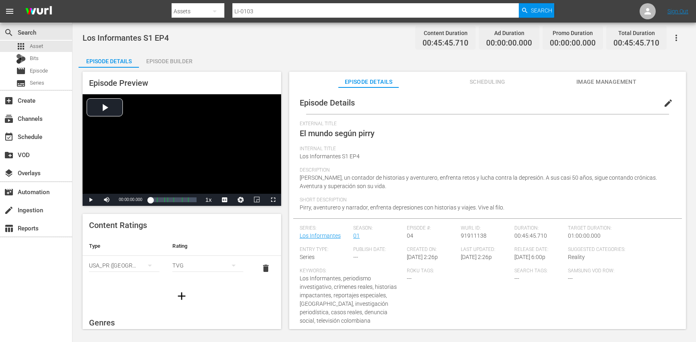
click at [659, 106] on button "edit" at bounding box center [668, 102] width 19 height 19
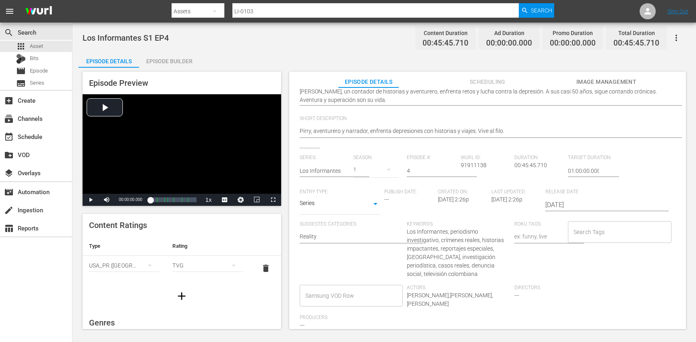
scroll to position [114, 0]
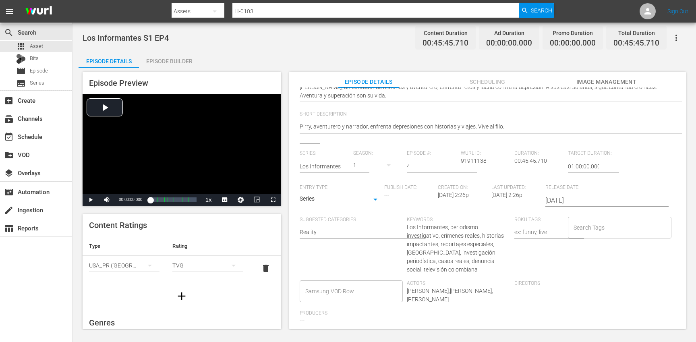
click at [591, 232] on input "Search Tags" at bounding box center [614, 227] width 84 height 15
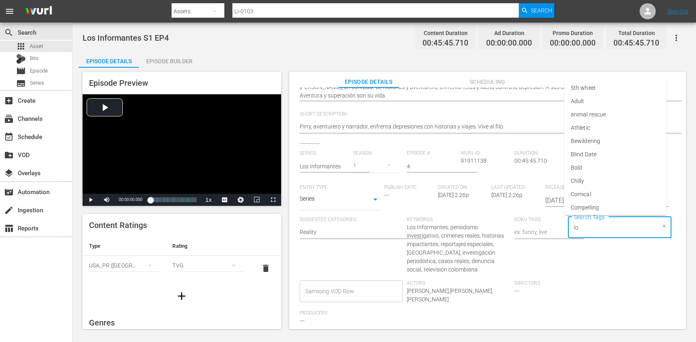
type input "los"
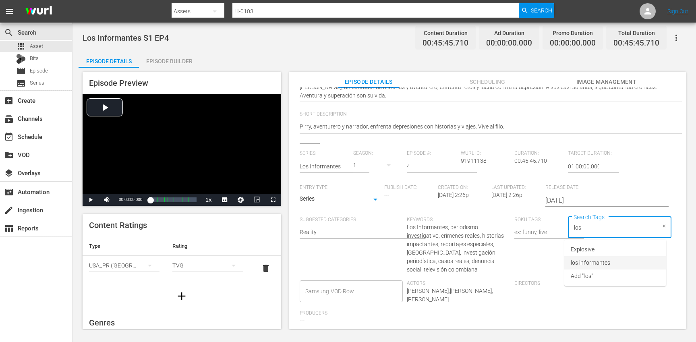
click at [601, 265] on span "los informantes" at bounding box center [590, 263] width 39 height 8
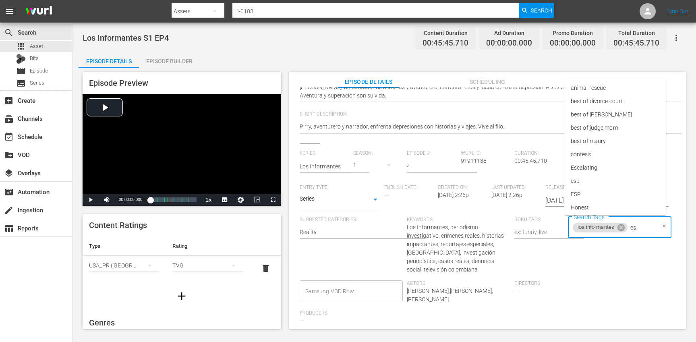
type input "esp"
click at [594, 266] on li "ESP" at bounding box center [615, 262] width 102 height 13
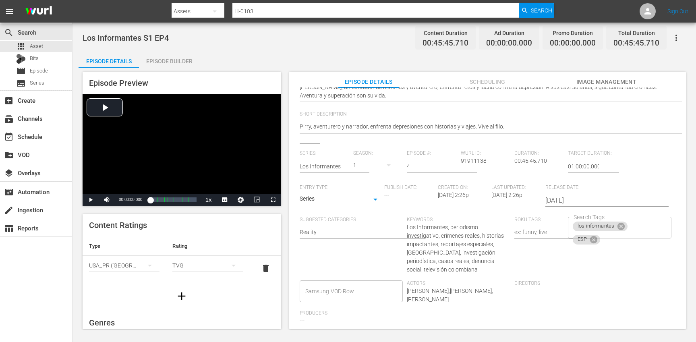
click at [620, 268] on div "Search Tags los informantes ESP Search Tags" at bounding box center [622, 249] width 108 height 64
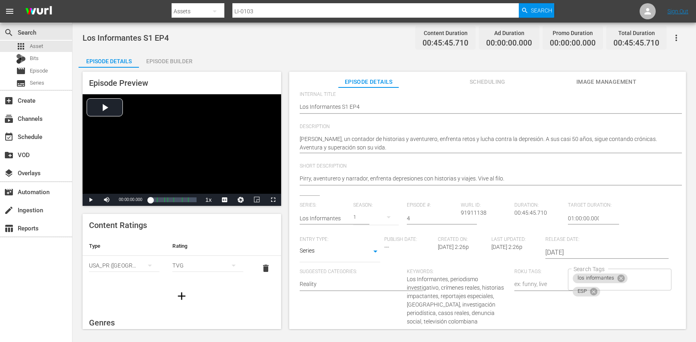
scroll to position [0, 0]
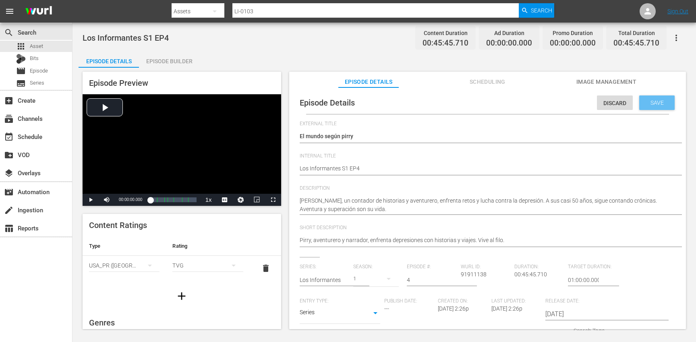
click at [662, 108] on div "Save" at bounding box center [656, 102] width 35 height 15
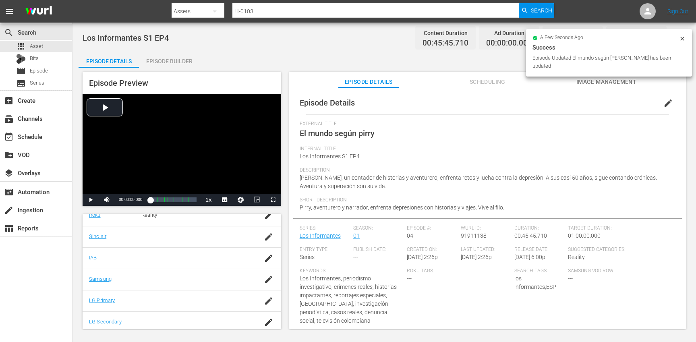
scroll to position [173, 0]
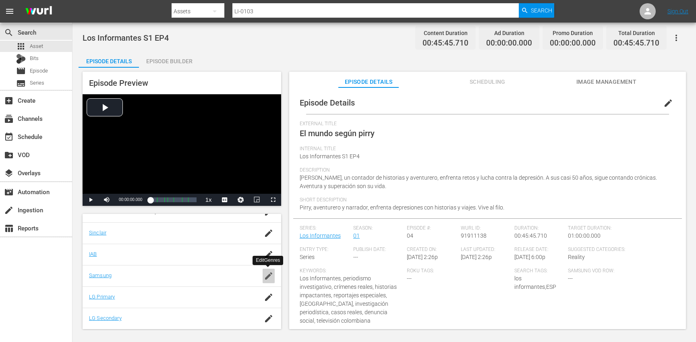
click at [264, 271] on div "button" at bounding box center [269, 276] width 12 height 15
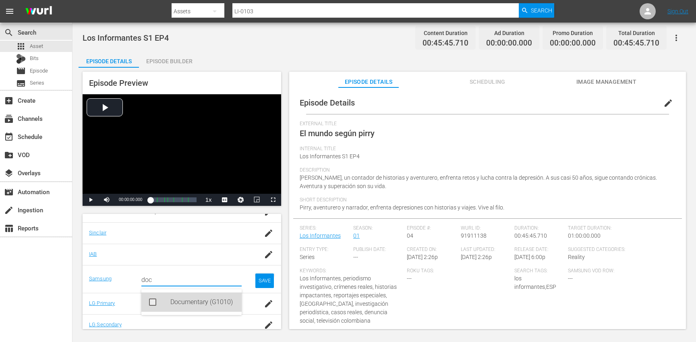
click at [219, 296] on div "Documentary (G1010)" at bounding box center [202, 301] width 65 height 19
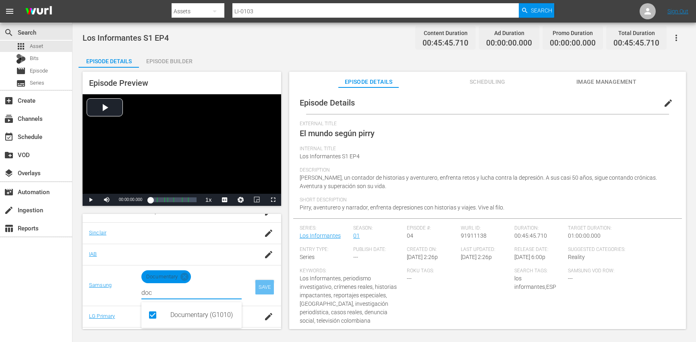
type input "doc"
click at [265, 288] on div "SAVE" at bounding box center [264, 287] width 19 height 15
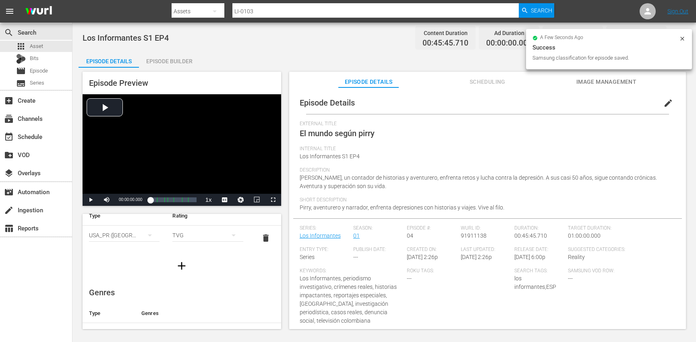
scroll to position [0, 0]
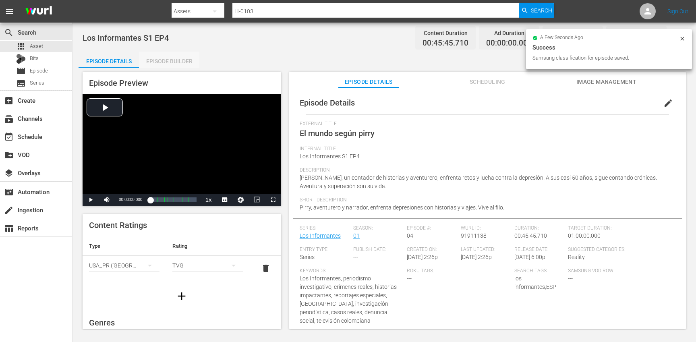
click at [164, 62] on div "Episode Builder" at bounding box center [169, 61] width 60 height 19
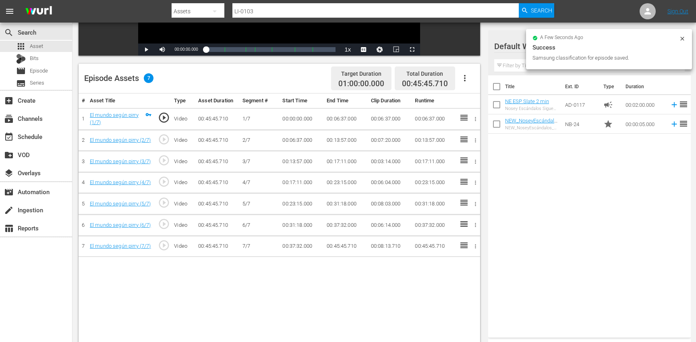
scroll to position [177, 0]
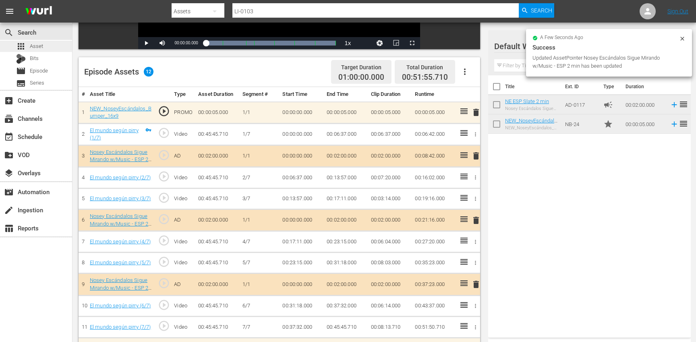
click at [50, 44] on div "apps Asset" at bounding box center [36, 46] width 72 height 11
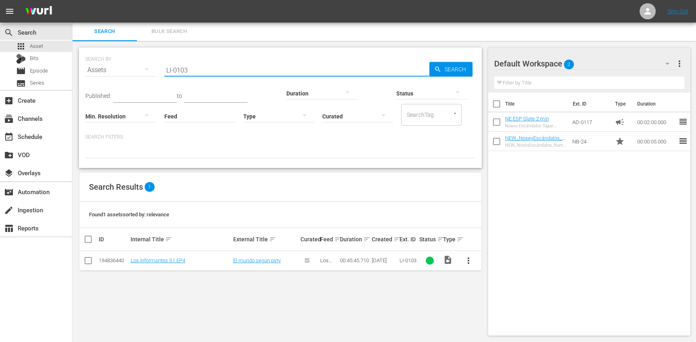
click at [216, 75] on input "LI-0103" at bounding box center [296, 69] width 265 height 19
paste input "4"
type input "LI-0104"
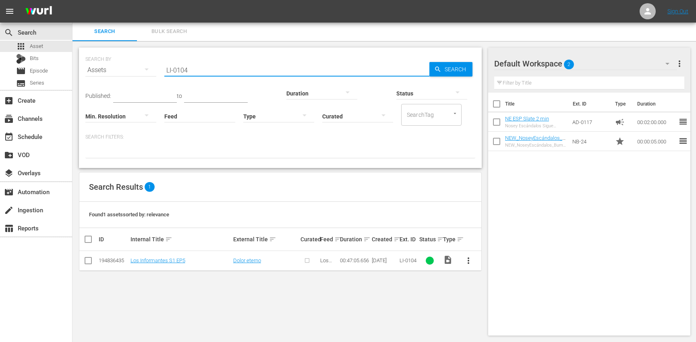
click at [471, 261] on span "more_vert" at bounding box center [469, 261] width 10 height 10
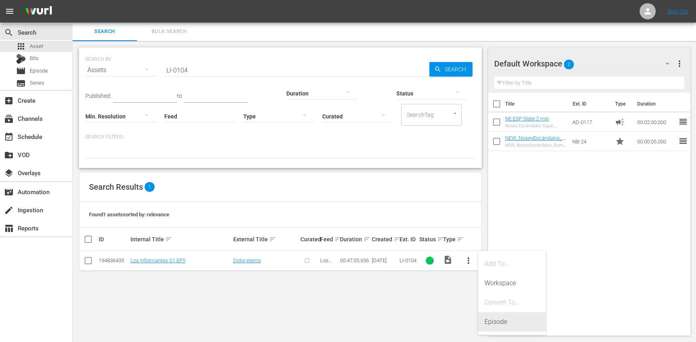
click at [490, 315] on div "Episode" at bounding box center [512, 321] width 55 height 19
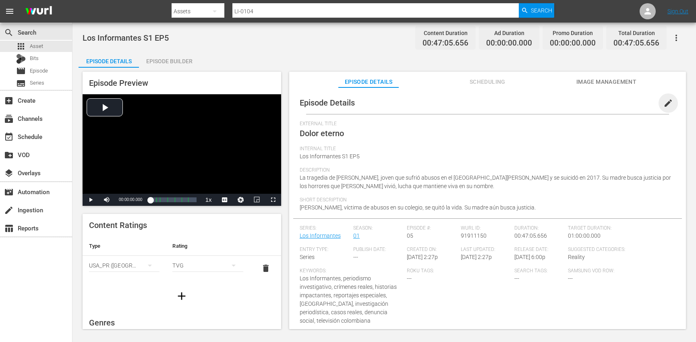
click at [663, 107] on span "edit" at bounding box center [668, 103] width 10 height 10
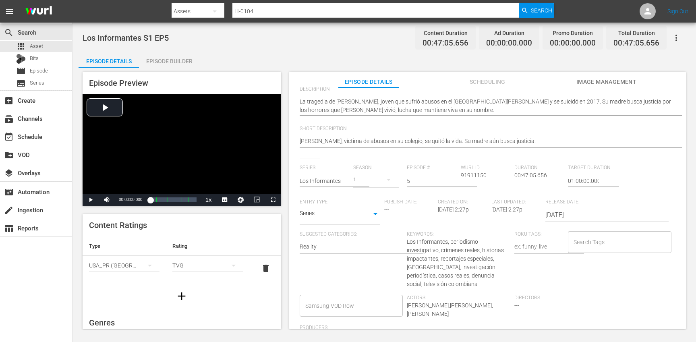
scroll to position [106, 0]
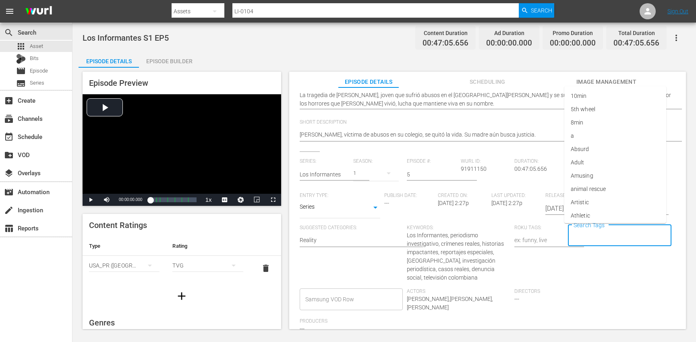
click at [579, 238] on input "Search Tags" at bounding box center [614, 235] width 84 height 15
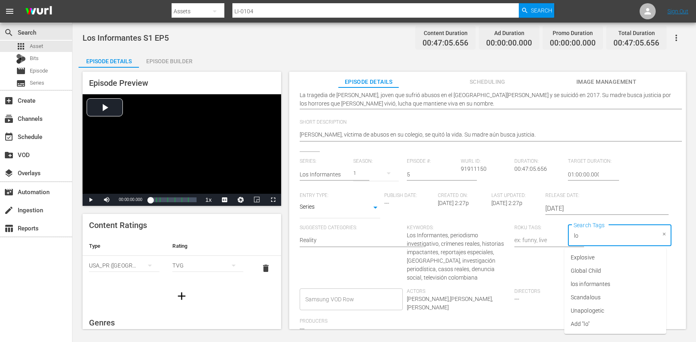
type input "los"
click at [579, 267] on span "los informantes" at bounding box center [590, 271] width 39 height 8
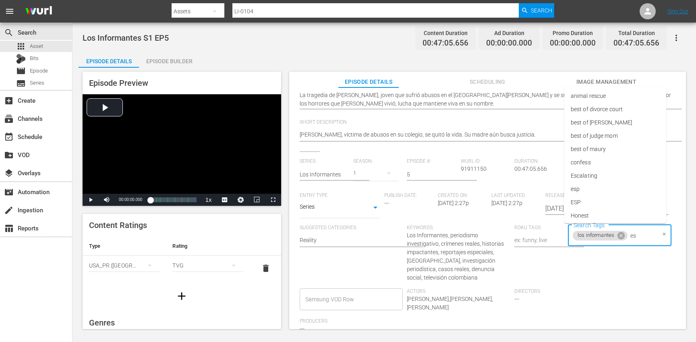
type input "esp"
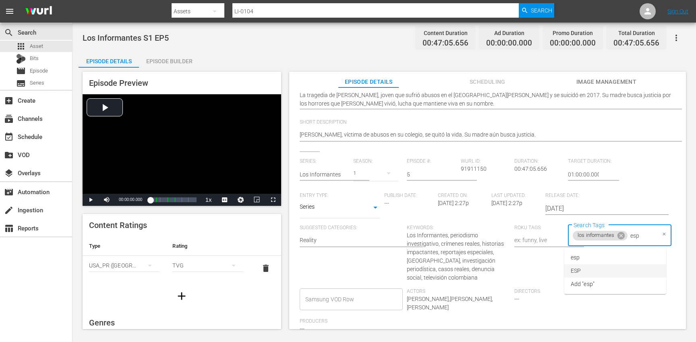
click at [577, 272] on span "ESP" at bounding box center [576, 271] width 10 height 8
click at [604, 279] on div "Search Tags los informantes ESP Search Tags" at bounding box center [622, 257] width 108 height 64
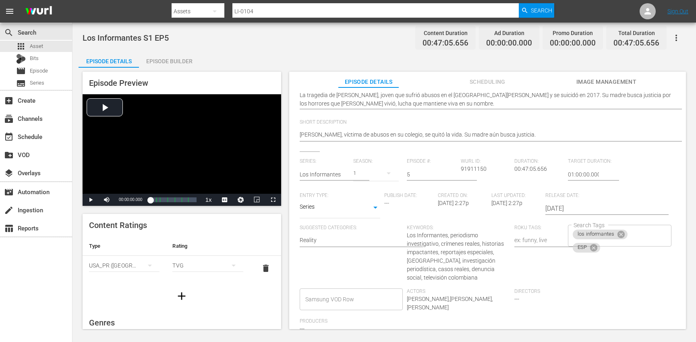
scroll to position [0, 0]
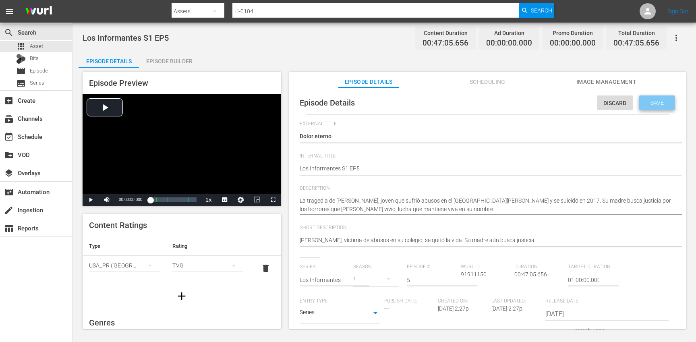
click at [658, 103] on span "Save" at bounding box center [657, 103] width 26 height 6
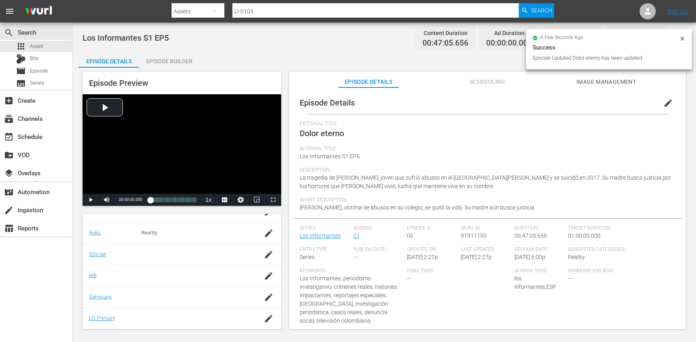
scroll to position [155, 0]
click at [270, 297] on icon "button" at bounding box center [269, 294] width 10 height 10
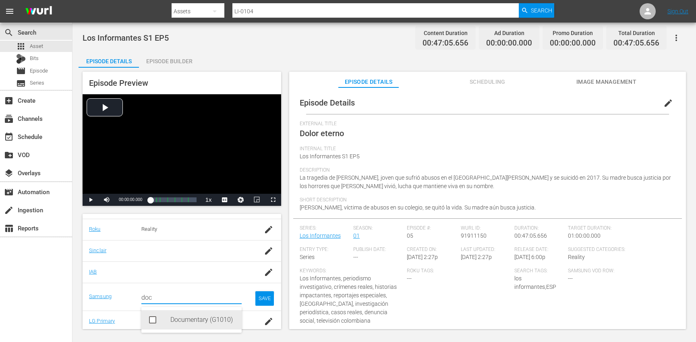
click at [201, 319] on div "Documentary (G1010)" at bounding box center [202, 319] width 65 height 19
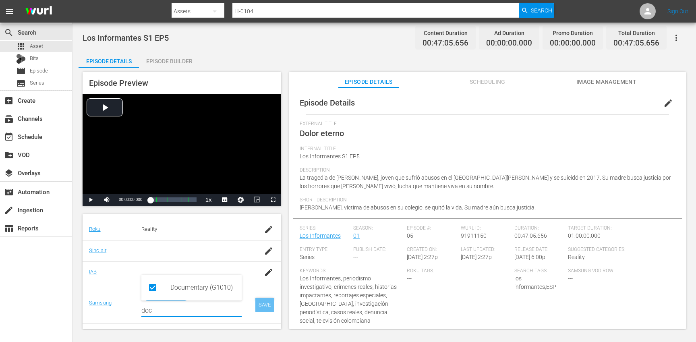
type input "doc"
click at [265, 308] on div "SAVE" at bounding box center [264, 305] width 19 height 15
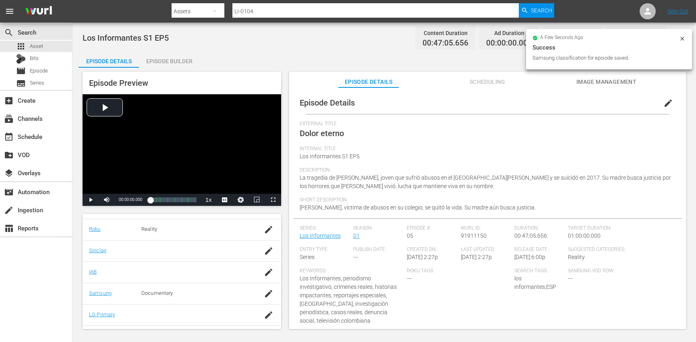
click at [164, 58] on div "Episode Builder" at bounding box center [169, 61] width 60 height 19
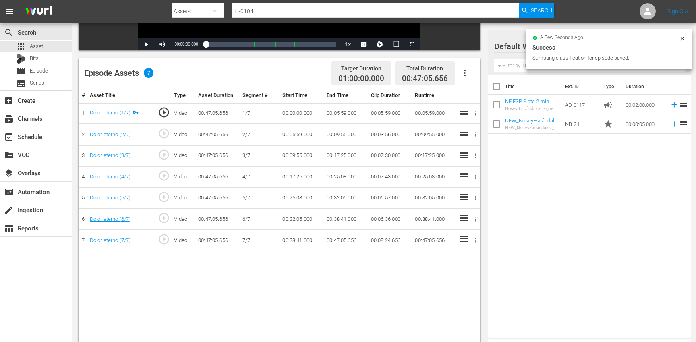
scroll to position [176, 0]
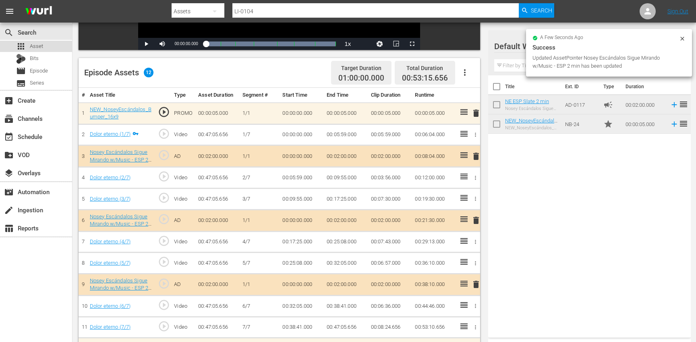
click at [56, 48] on div "apps Asset" at bounding box center [36, 46] width 72 height 11
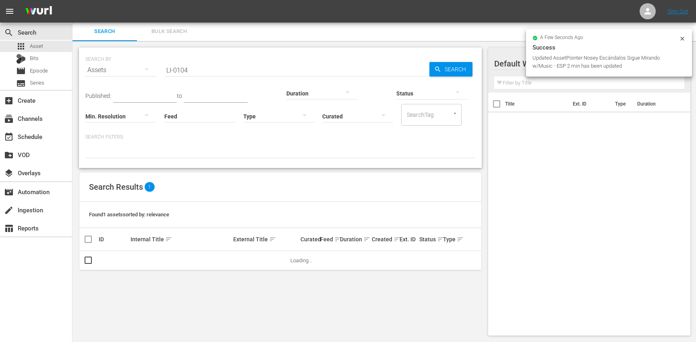
scroll to position [1, 0]
